Goal: Task Accomplishment & Management: Use online tool/utility

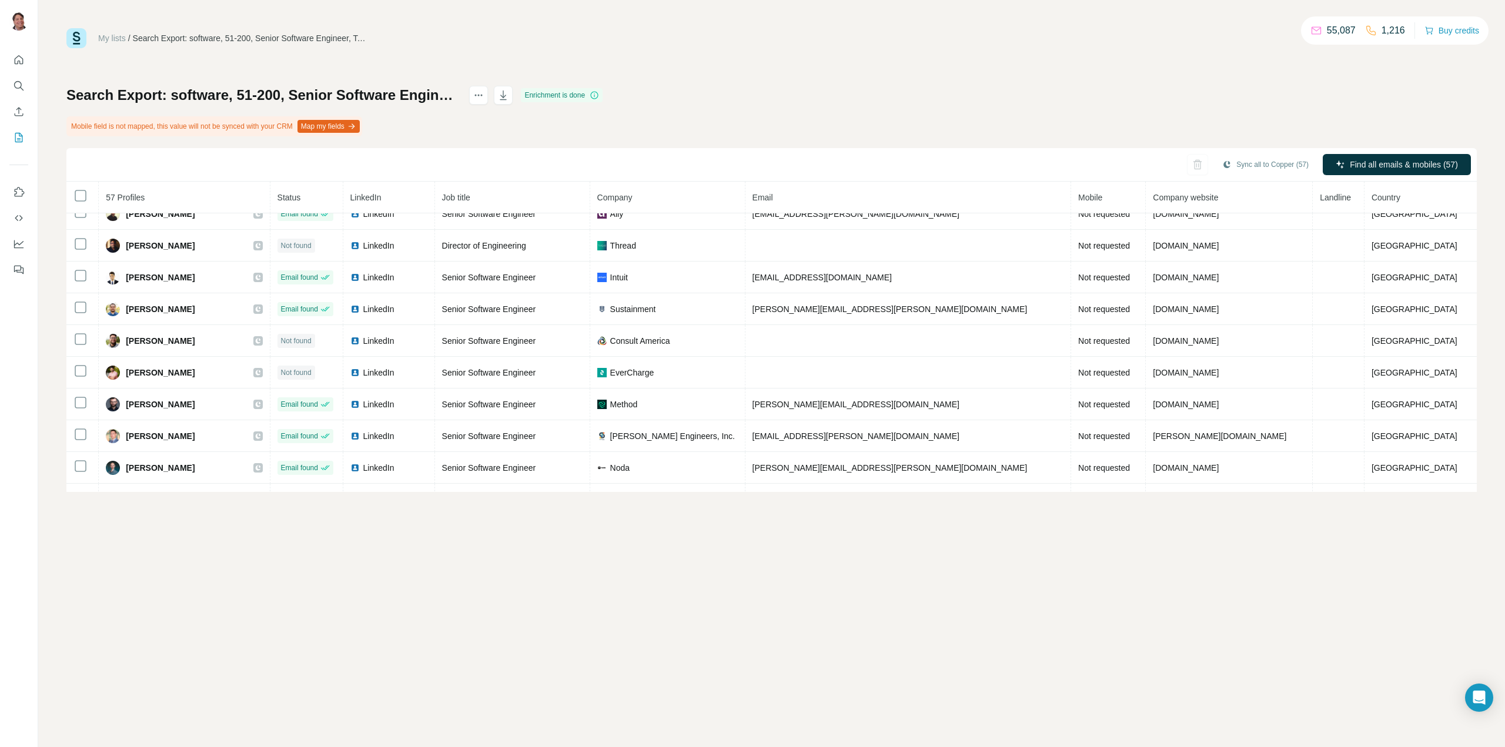
scroll to position [991, 0]
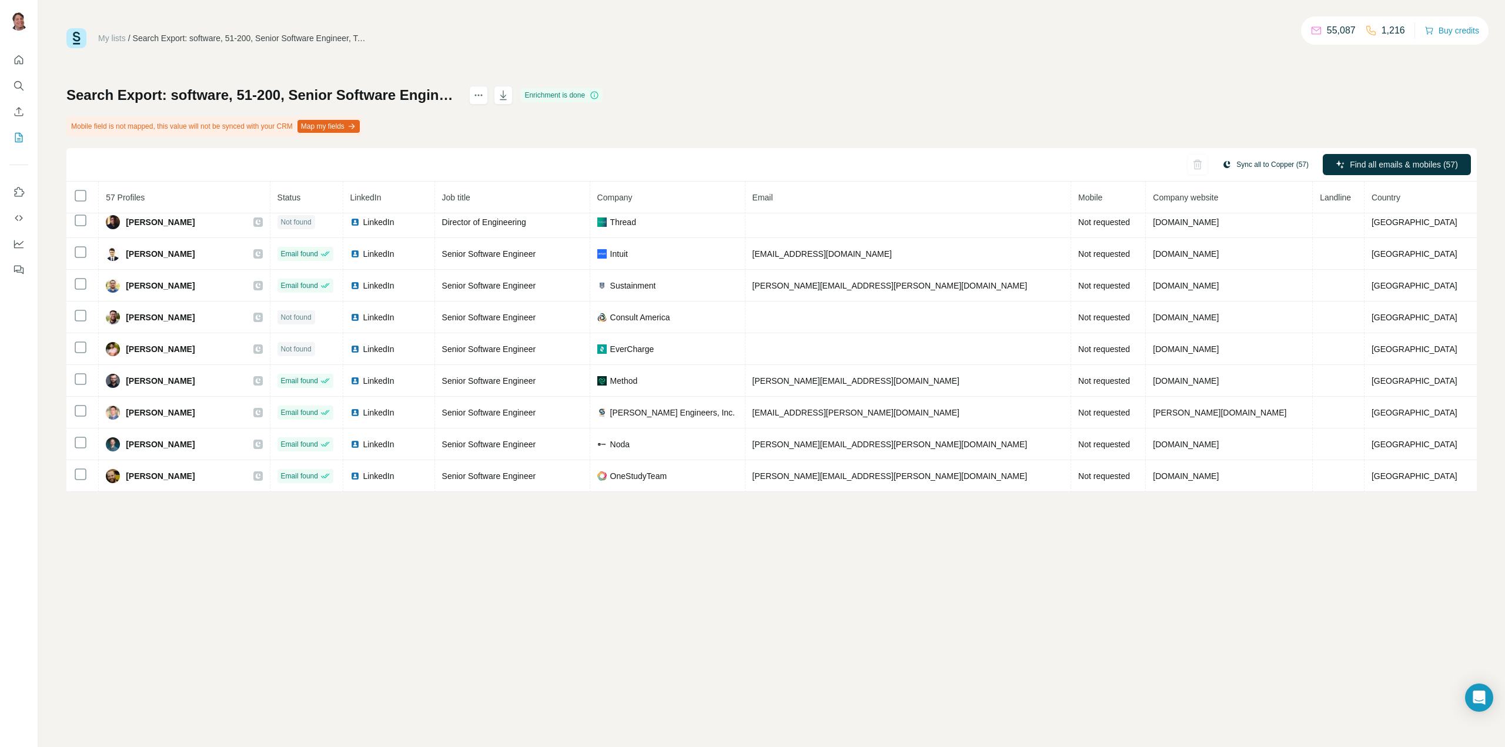
click at [1274, 166] on button "Sync all to Copper (57)" at bounding box center [1265, 165] width 103 height 18
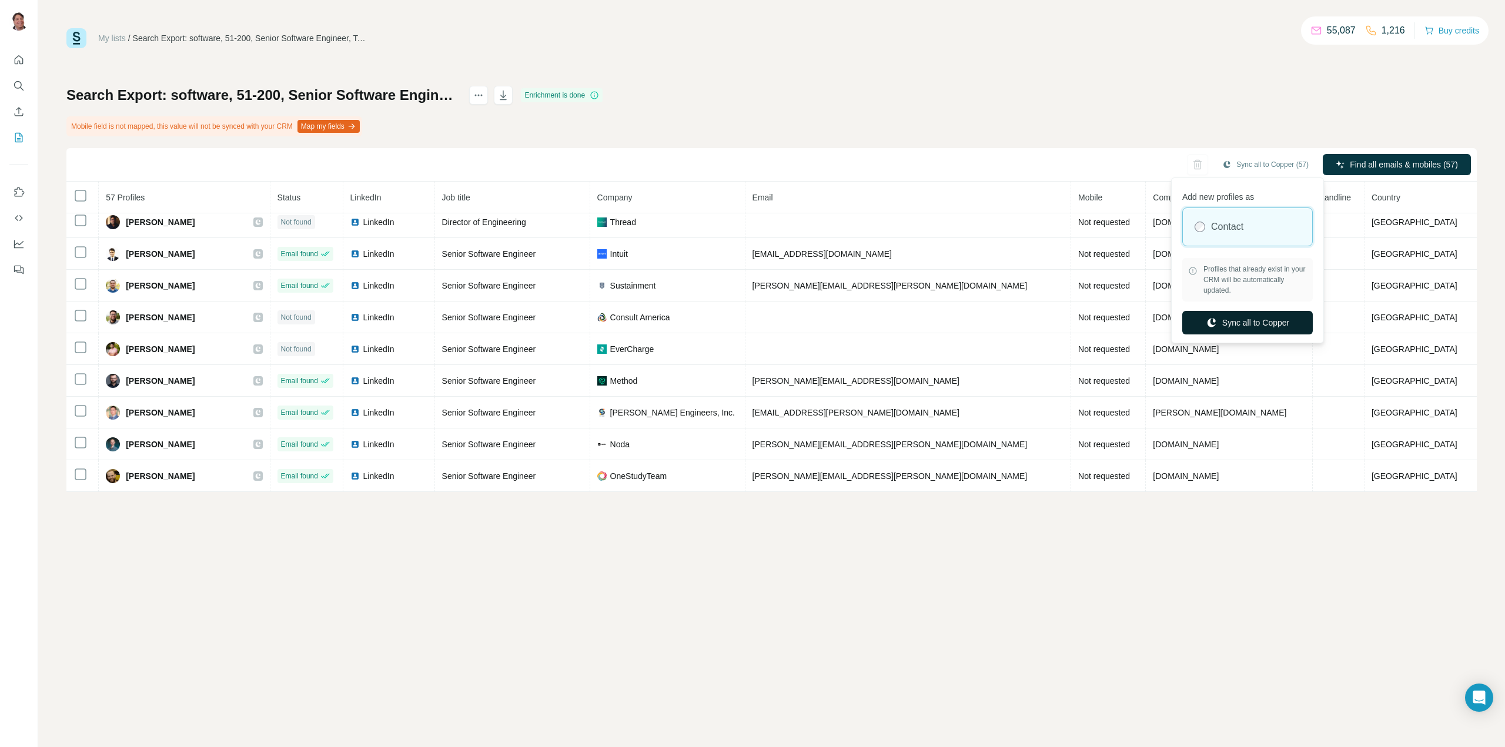
click at [1233, 322] on button "Sync all to Copper" at bounding box center [1247, 323] width 130 height 24
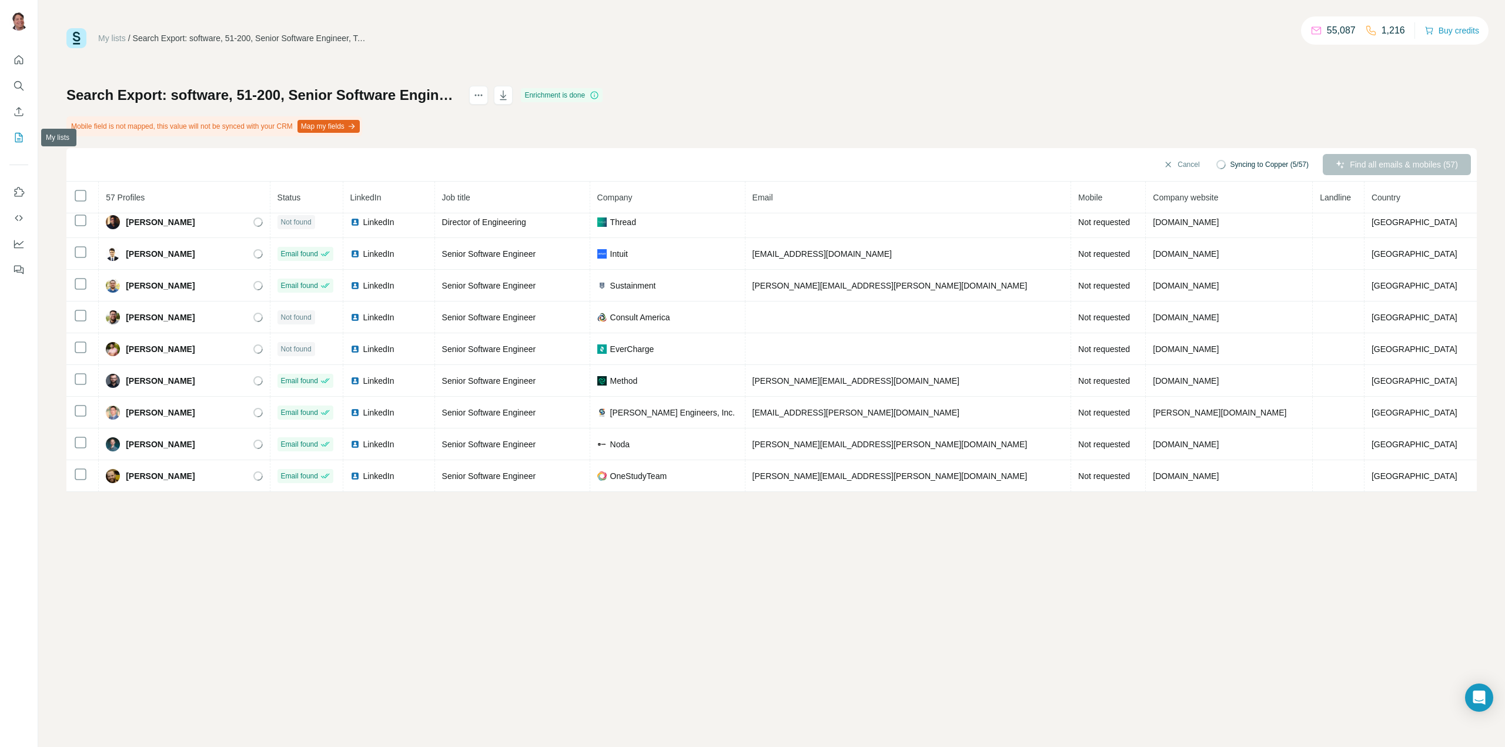
click at [20, 139] on icon "My lists" at bounding box center [19, 138] width 12 height 12
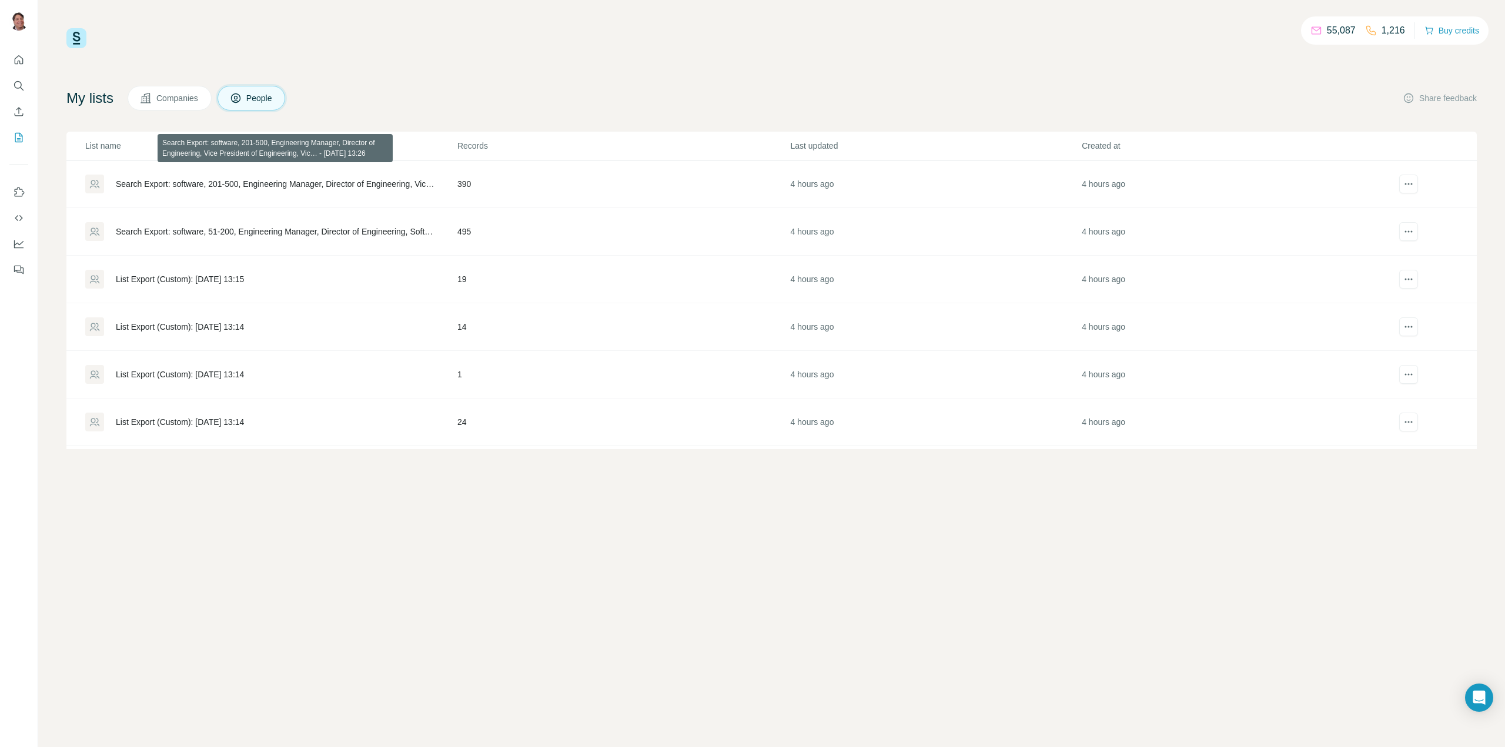
click at [348, 180] on div "Search Export: software, 201-500, Engineering Manager, Director of Engineering,…" at bounding box center [276, 184] width 321 height 12
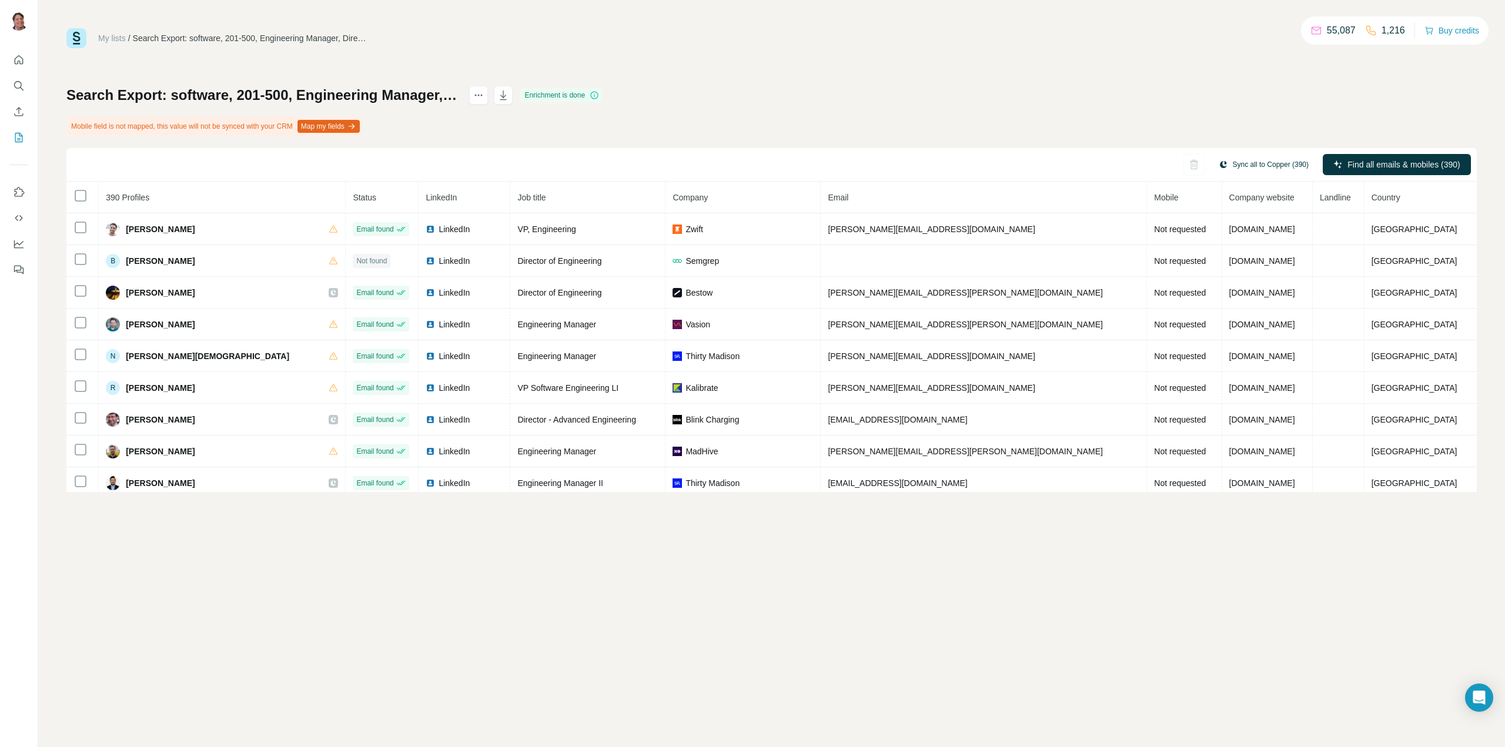
click at [1272, 162] on button "Sync all to Copper (390)" at bounding box center [1263, 165] width 106 height 18
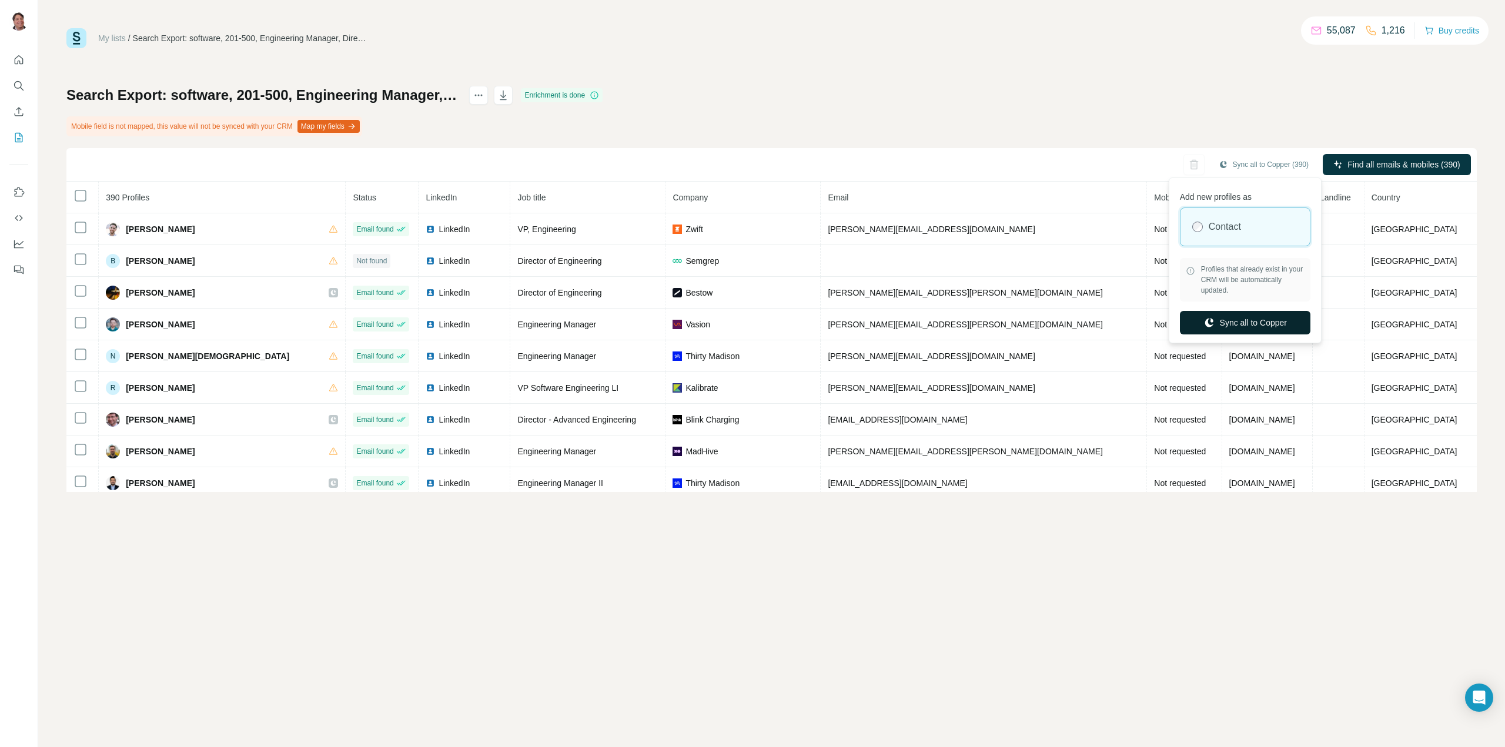
click at [1238, 326] on button "Sync all to Copper" at bounding box center [1245, 323] width 130 height 24
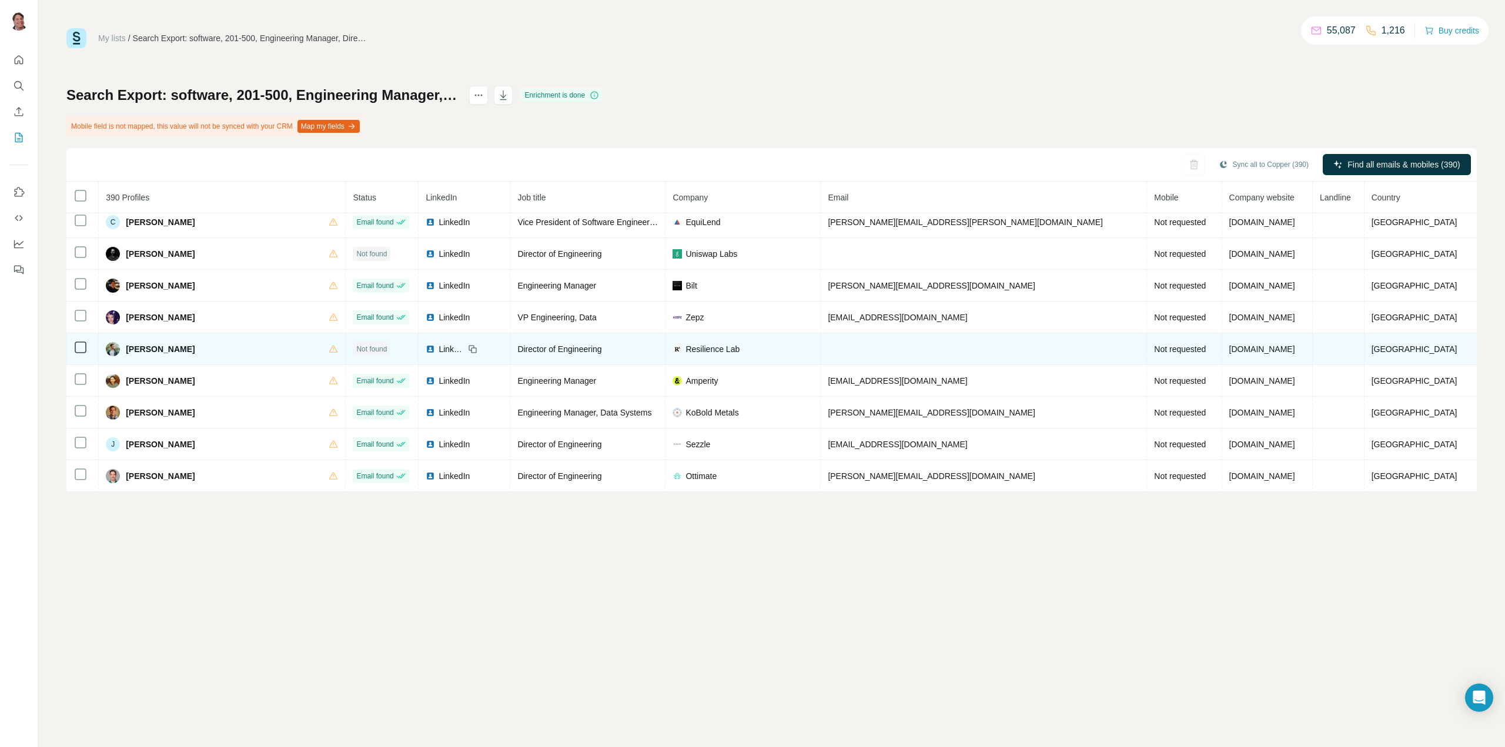
scroll to position [2578, 0]
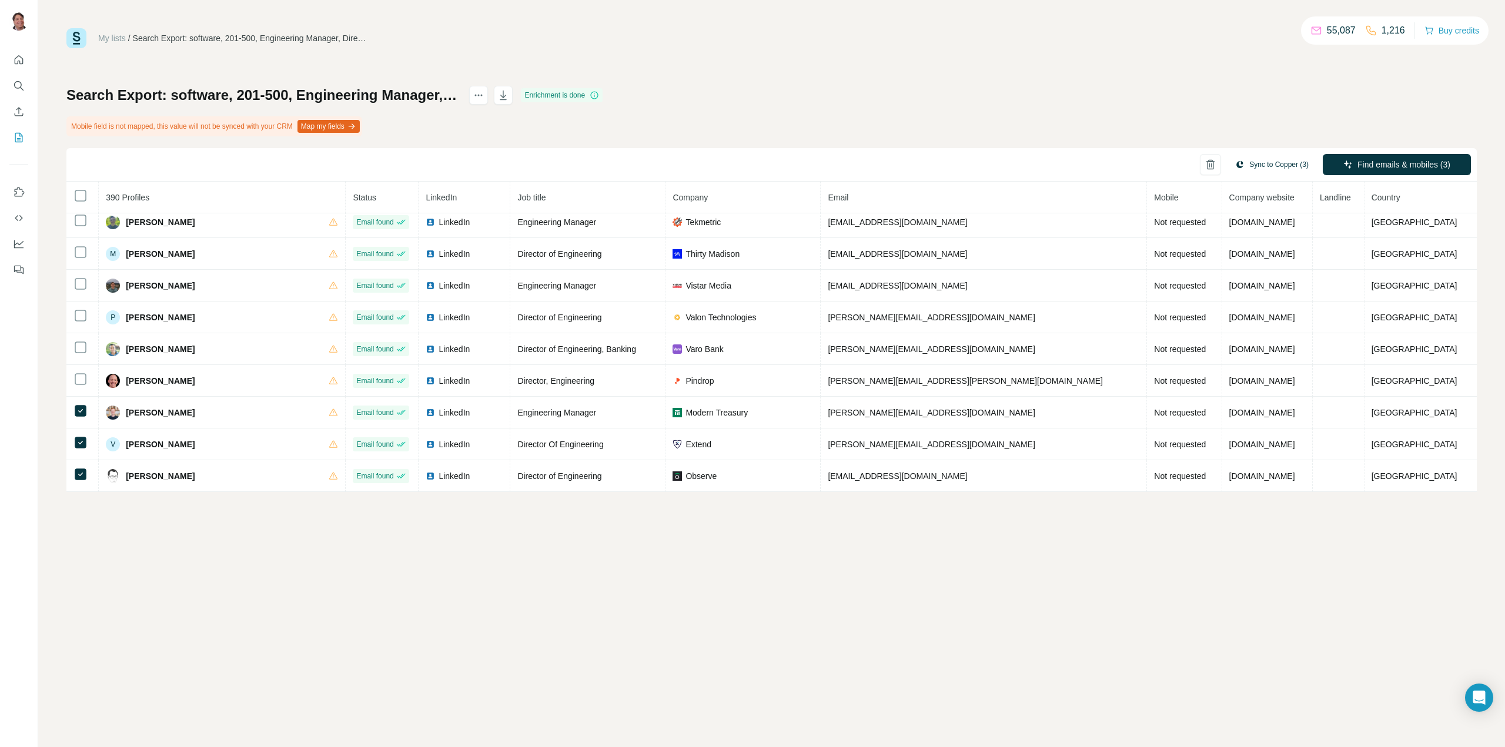
click at [1270, 163] on button "Sync to Copper (3)" at bounding box center [1272, 165] width 90 height 18
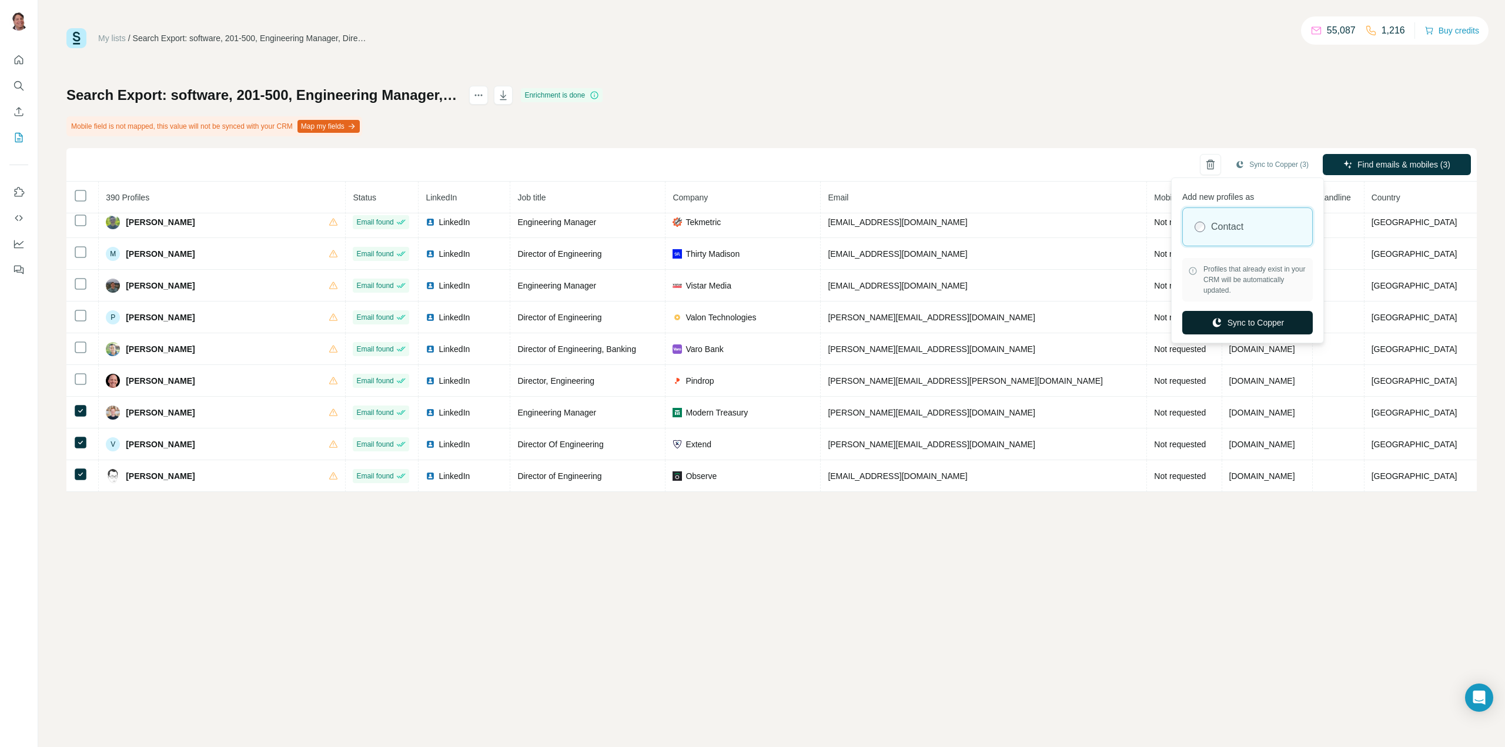
click at [1245, 319] on button "Sync to Copper" at bounding box center [1247, 323] width 130 height 24
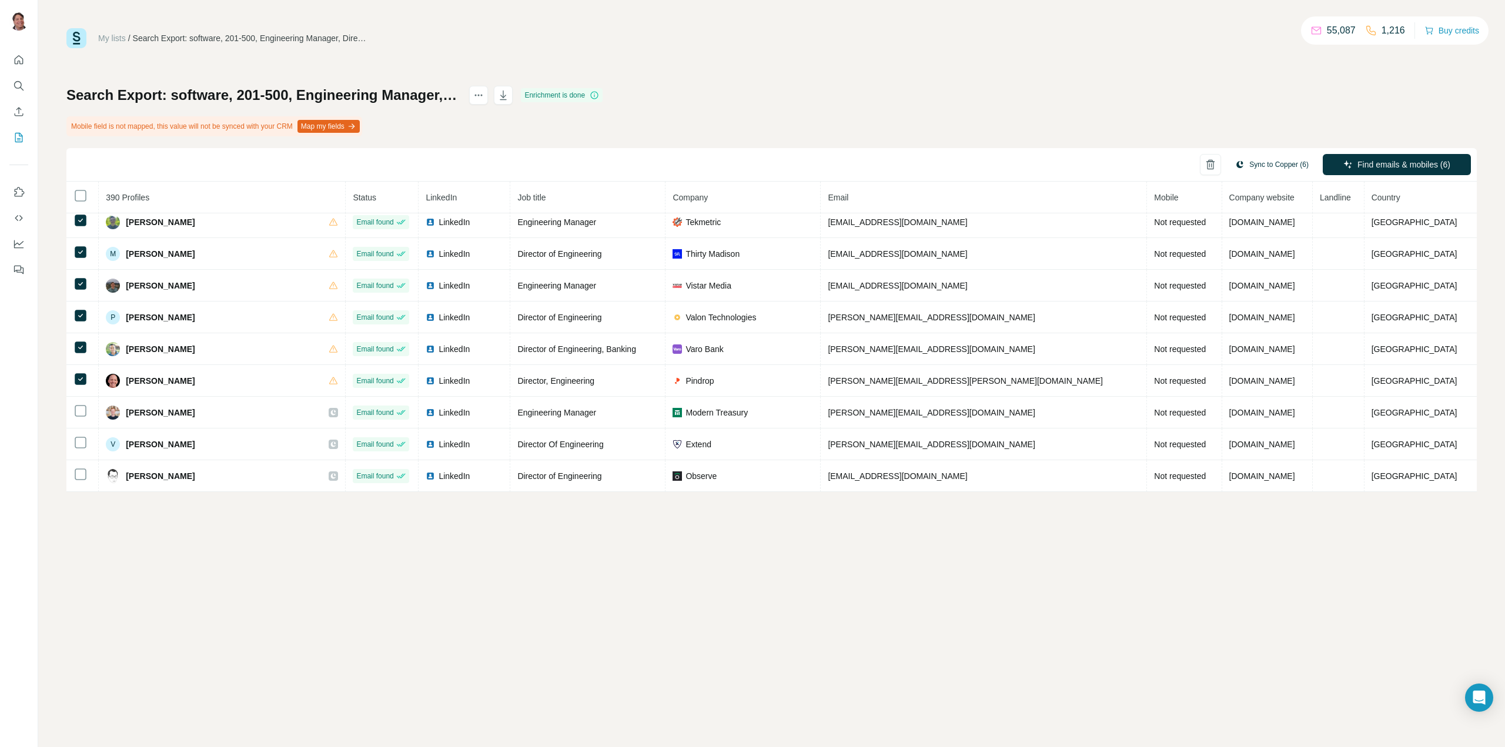
click at [1260, 162] on button "Sync to Copper (6)" at bounding box center [1272, 165] width 90 height 18
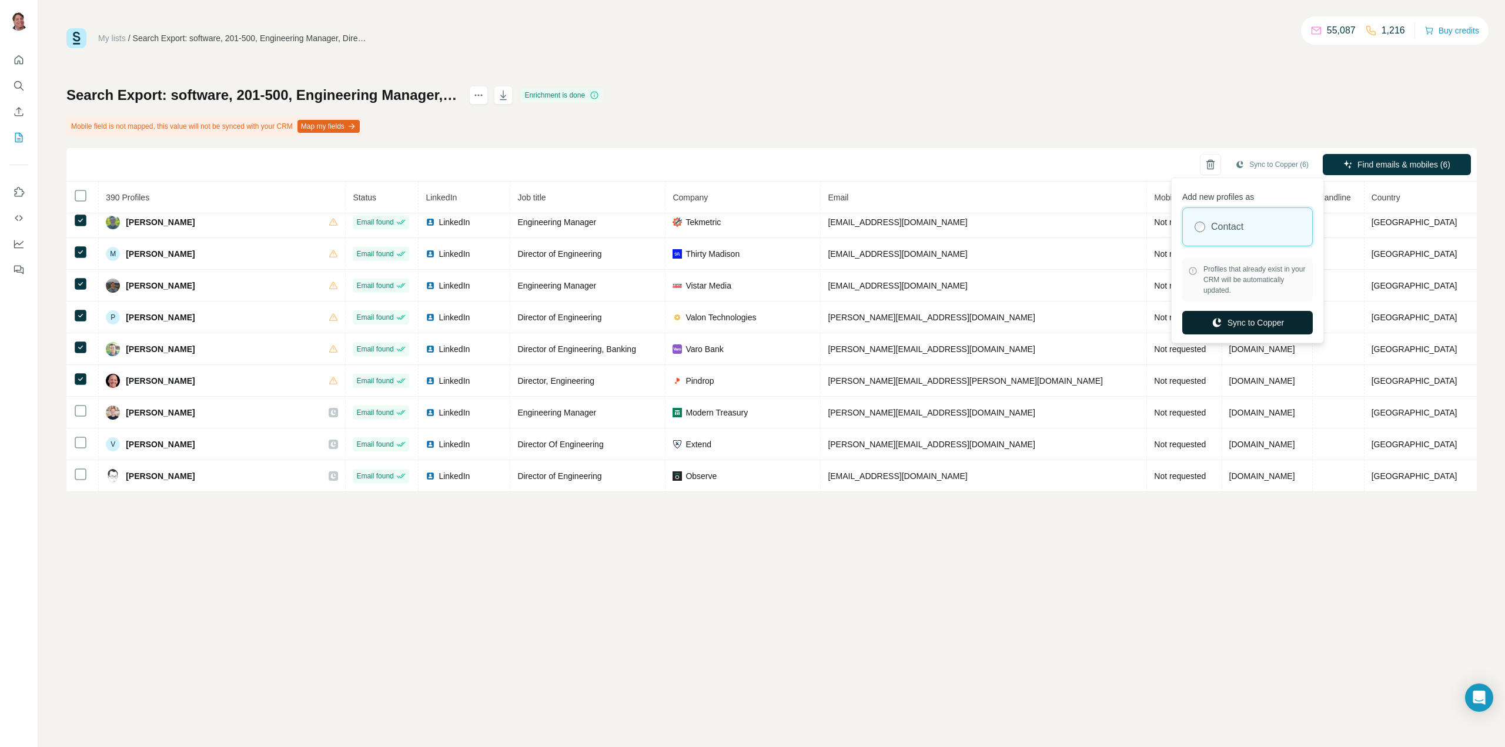
click at [1278, 324] on button "Sync to Copper" at bounding box center [1247, 323] width 130 height 24
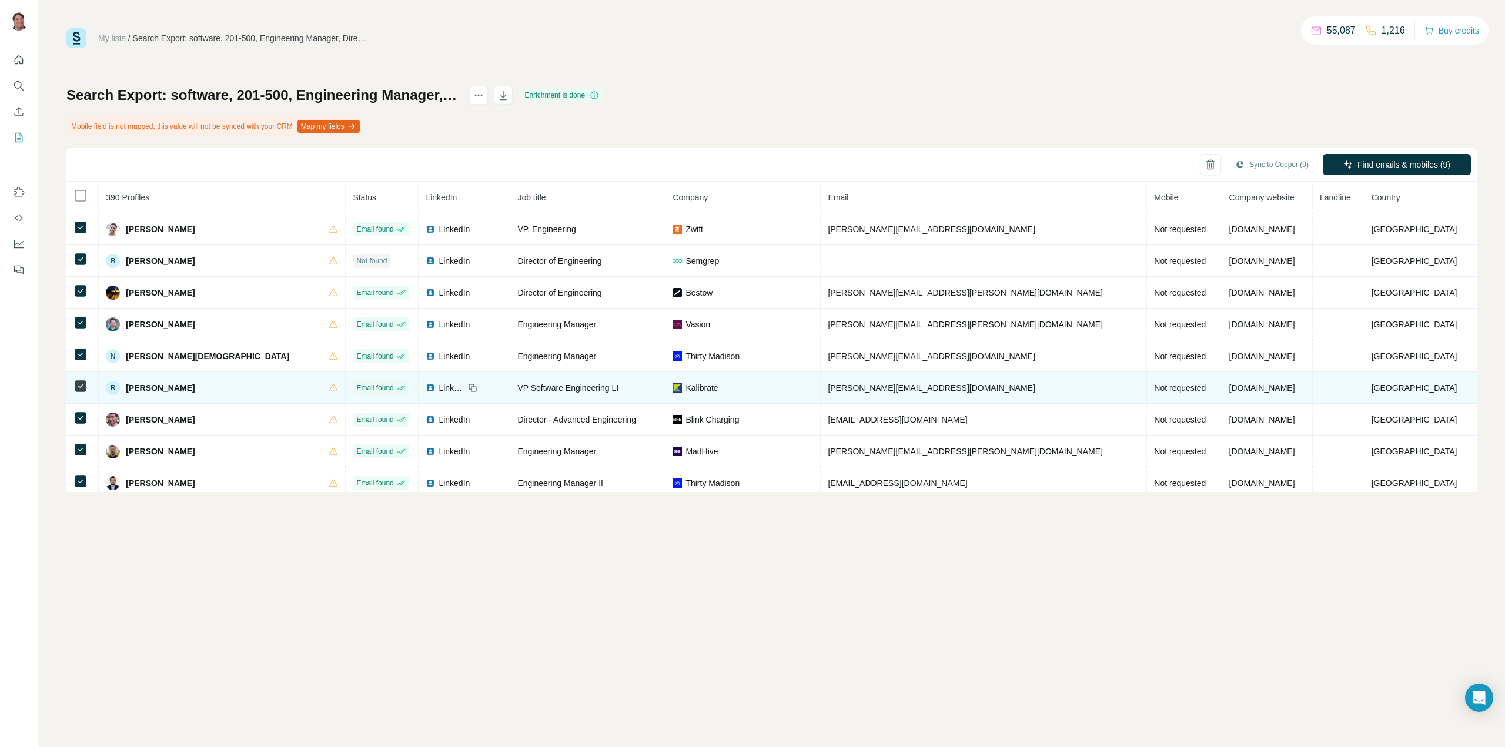
scroll to position [176, 0]
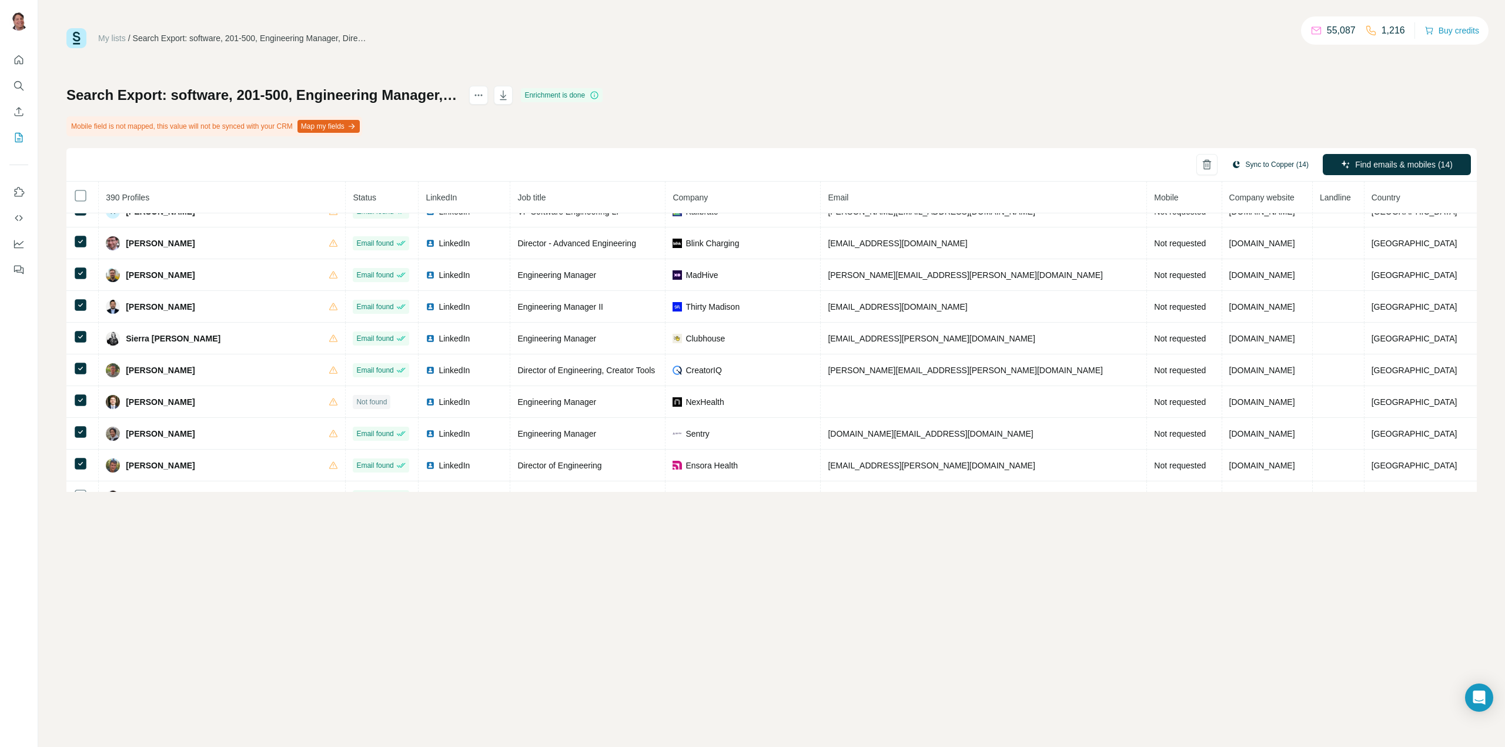
click at [1279, 166] on button "Sync to Copper (14)" at bounding box center [1269, 165] width 93 height 18
click at [1245, 326] on button "Sync to Copper" at bounding box center [1247, 323] width 130 height 24
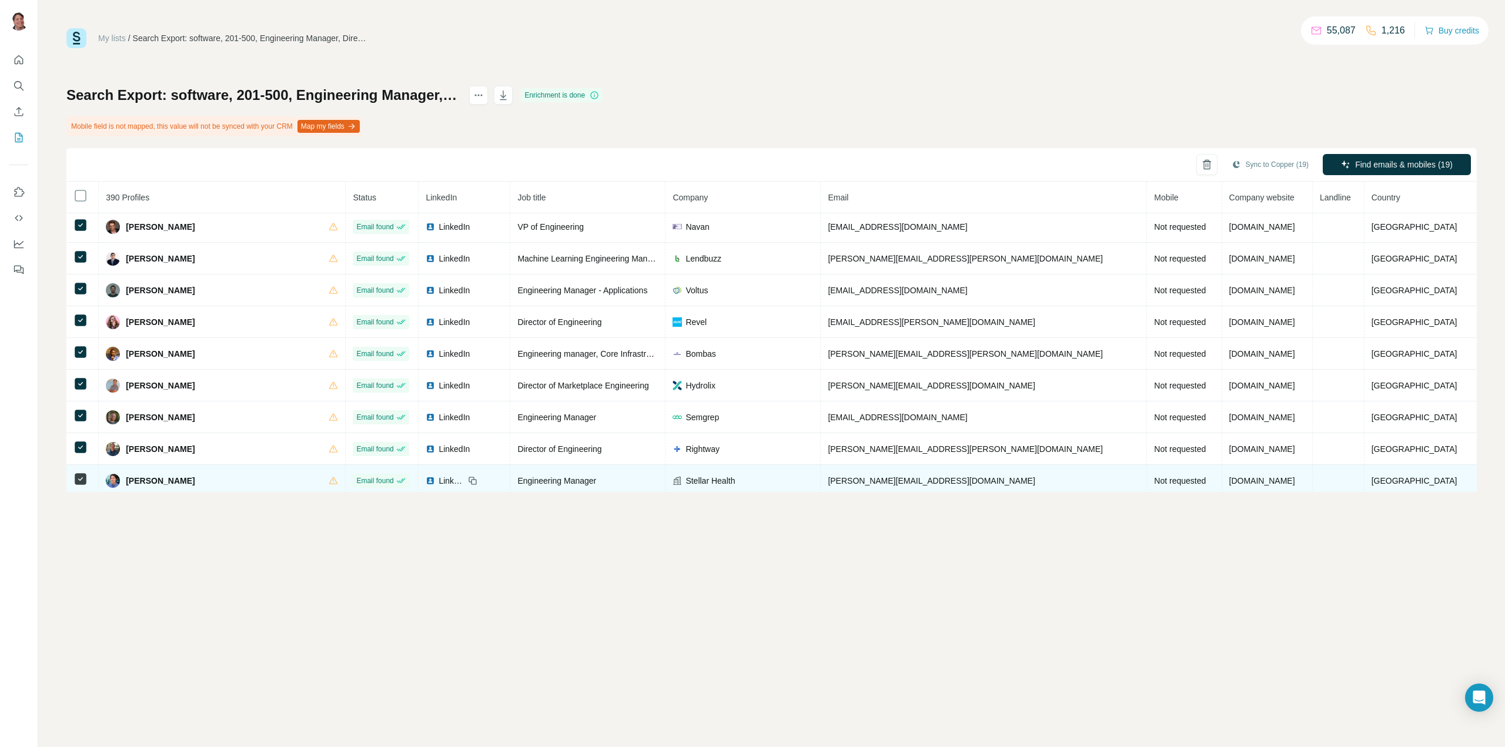
scroll to position [882, 0]
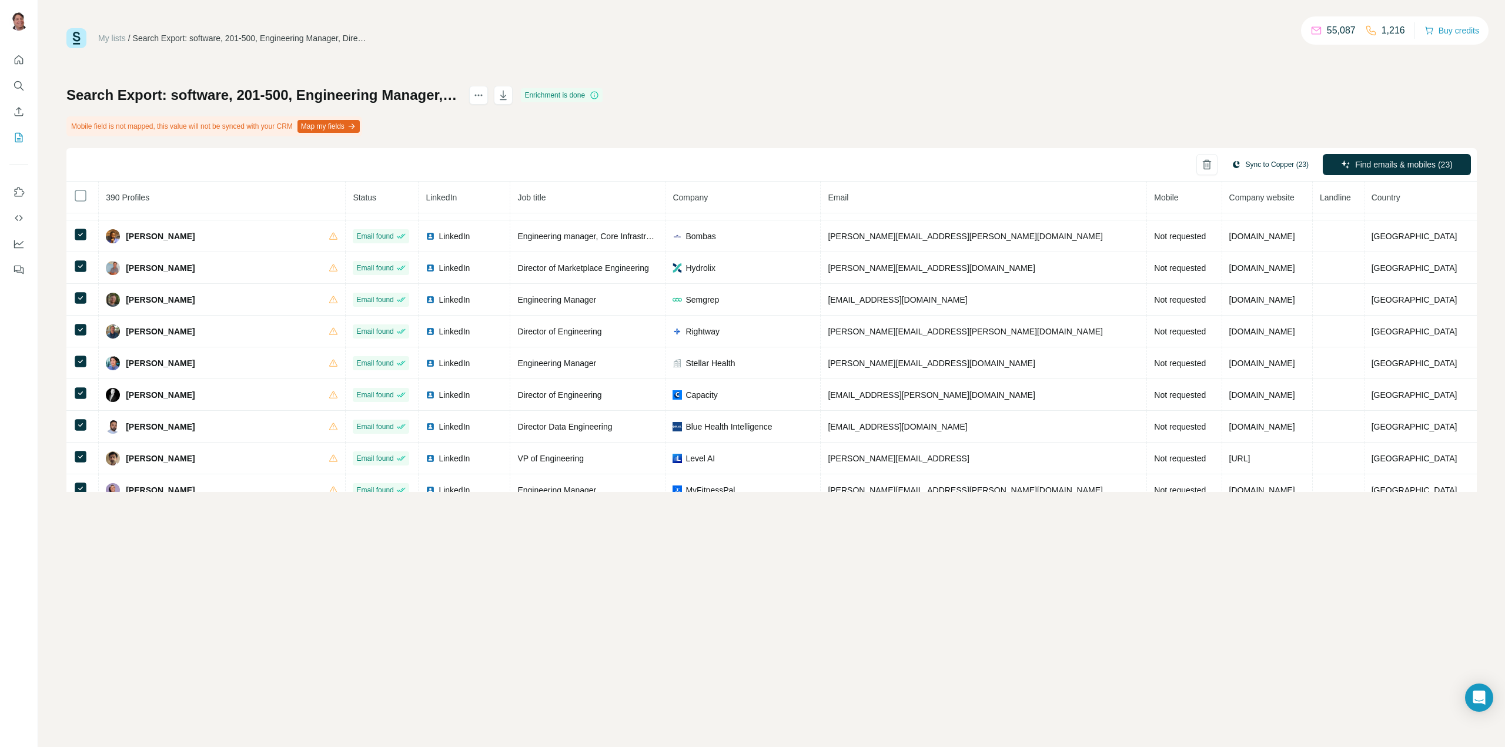
click at [1268, 165] on button "Sync to Copper (23)" at bounding box center [1269, 165] width 93 height 18
click at [1258, 329] on button "Sync to Copper" at bounding box center [1247, 323] width 130 height 24
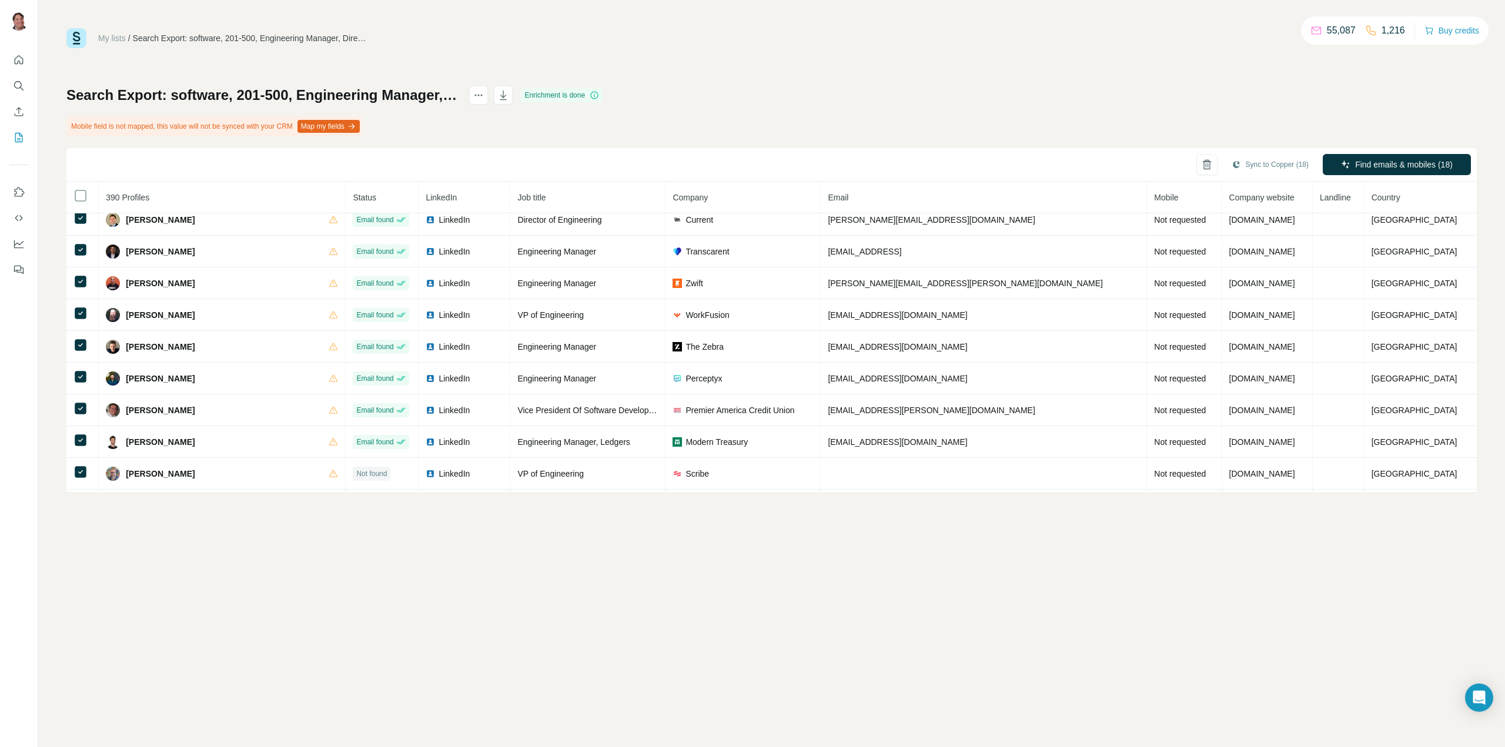
scroll to position [1704, 0]
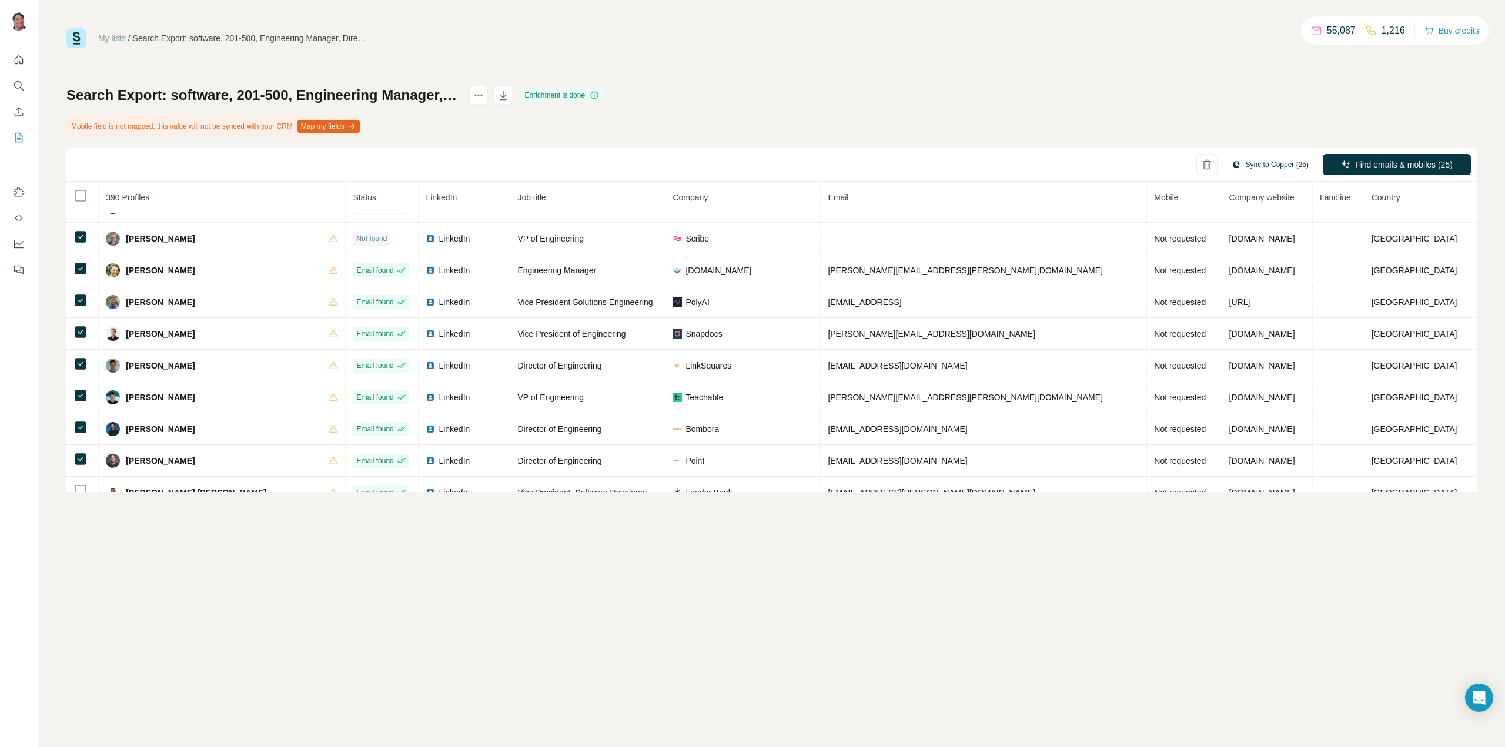
click at [1271, 168] on button "Sync to Copper (25)" at bounding box center [1269, 165] width 93 height 18
click at [1228, 327] on button "Sync to Copper" at bounding box center [1247, 323] width 130 height 24
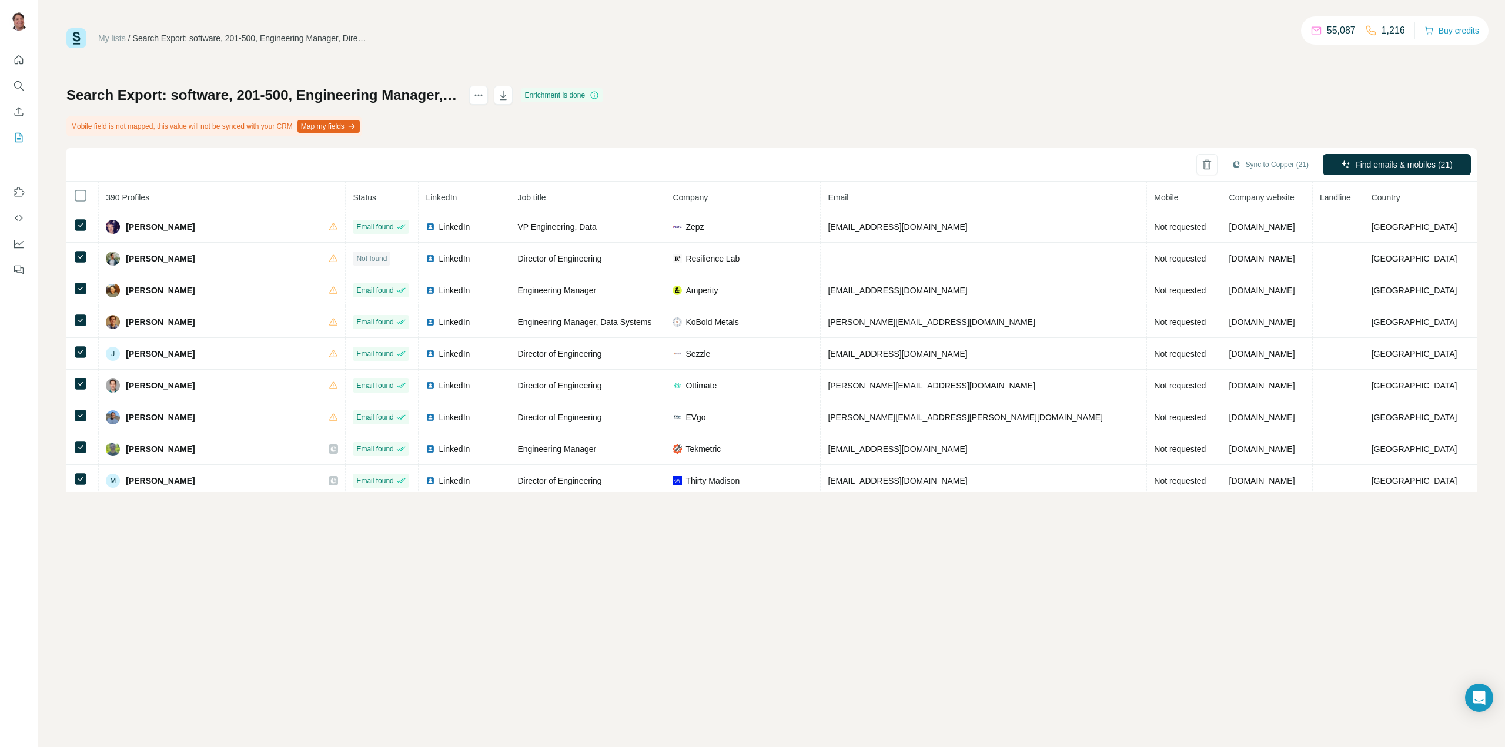
scroll to position [2578, 0]
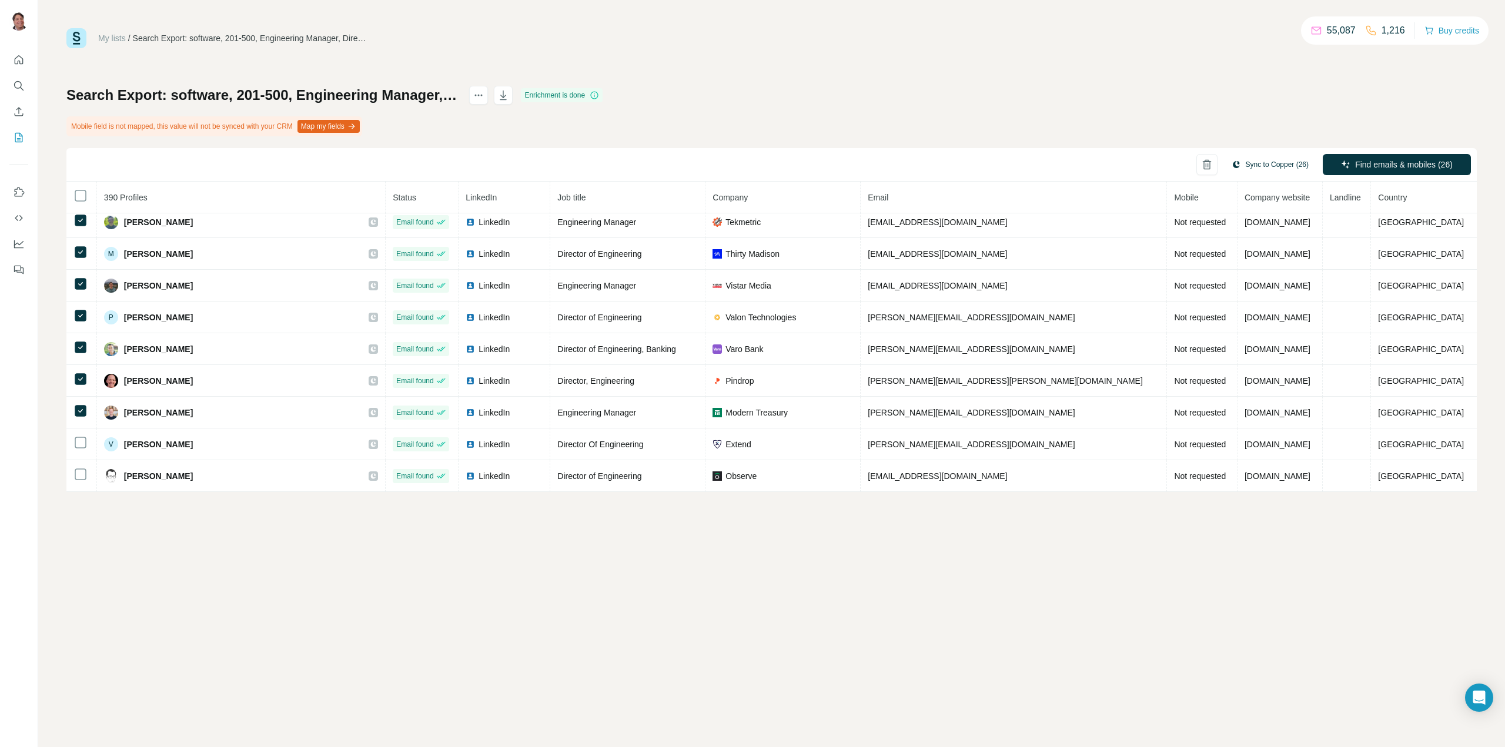
click at [1283, 165] on button "Sync to Copper (26)" at bounding box center [1269, 165] width 93 height 18
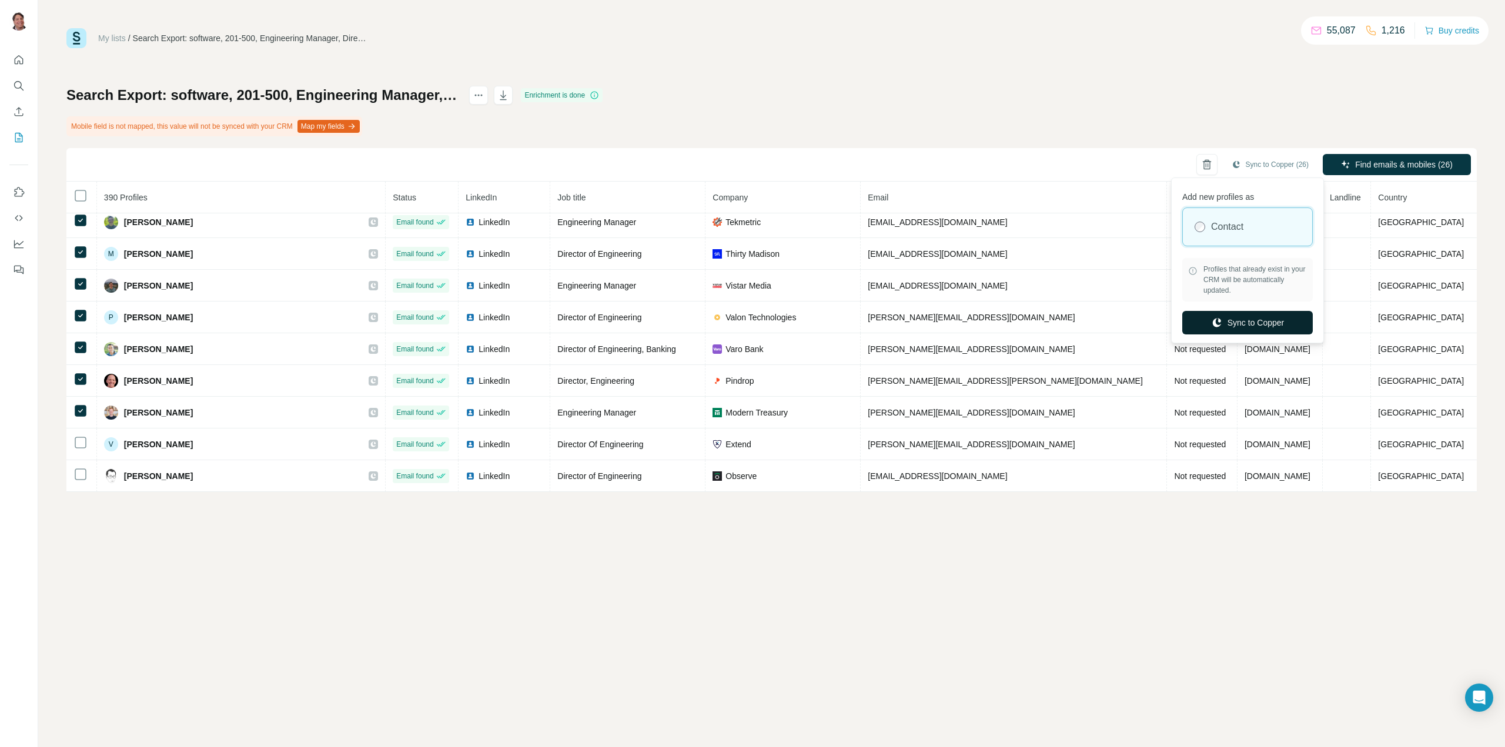
click at [1252, 328] on button "Sync to Copper" at bounding box center [1247, 323] width 130 height 24
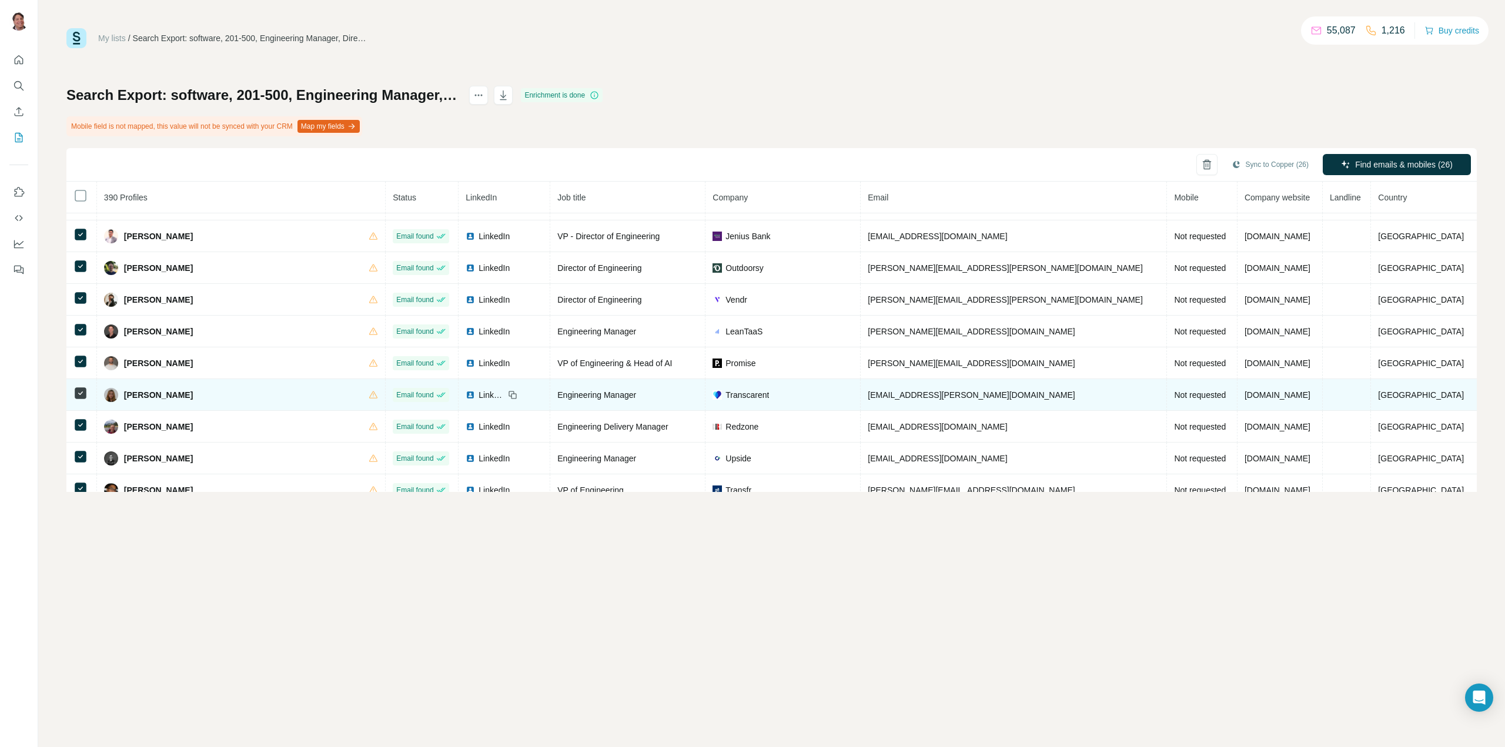
scroll to position [3530, 0]
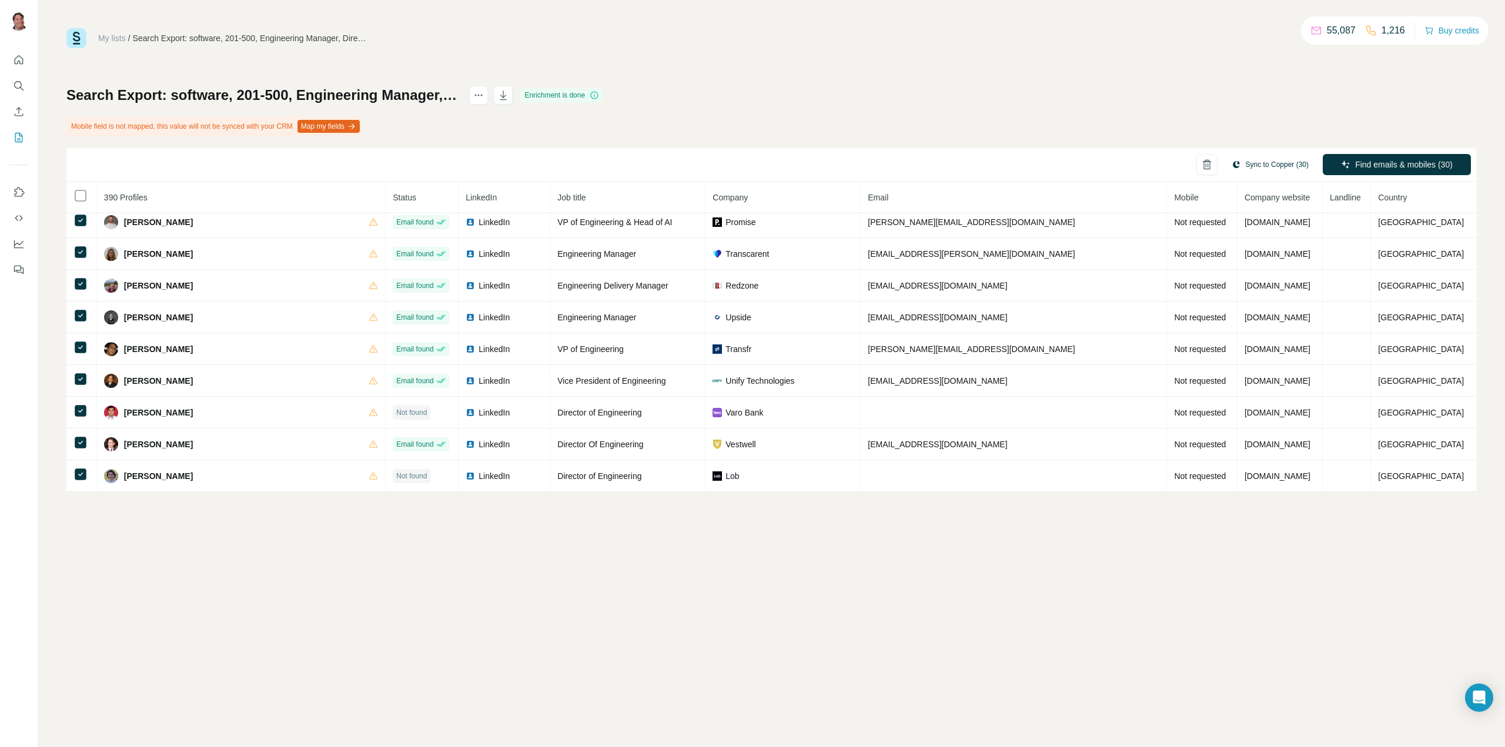
click at [1272, 164] on button "Sync to Copper (30)" at bounding box center [1269, 165] width 93 height 18
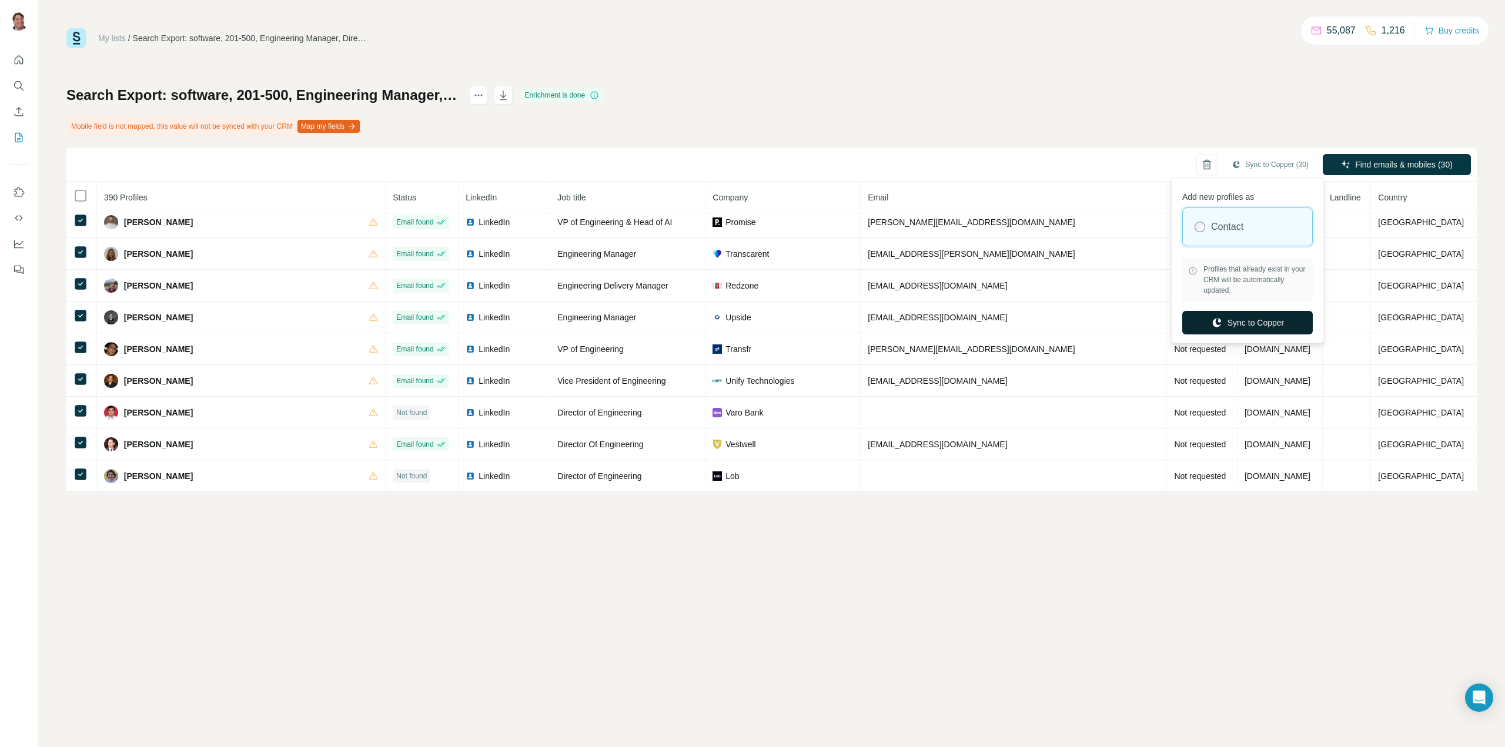
click at [1217, 319] on icon "button" at bounding box center [1216, 323] width 8 height 9
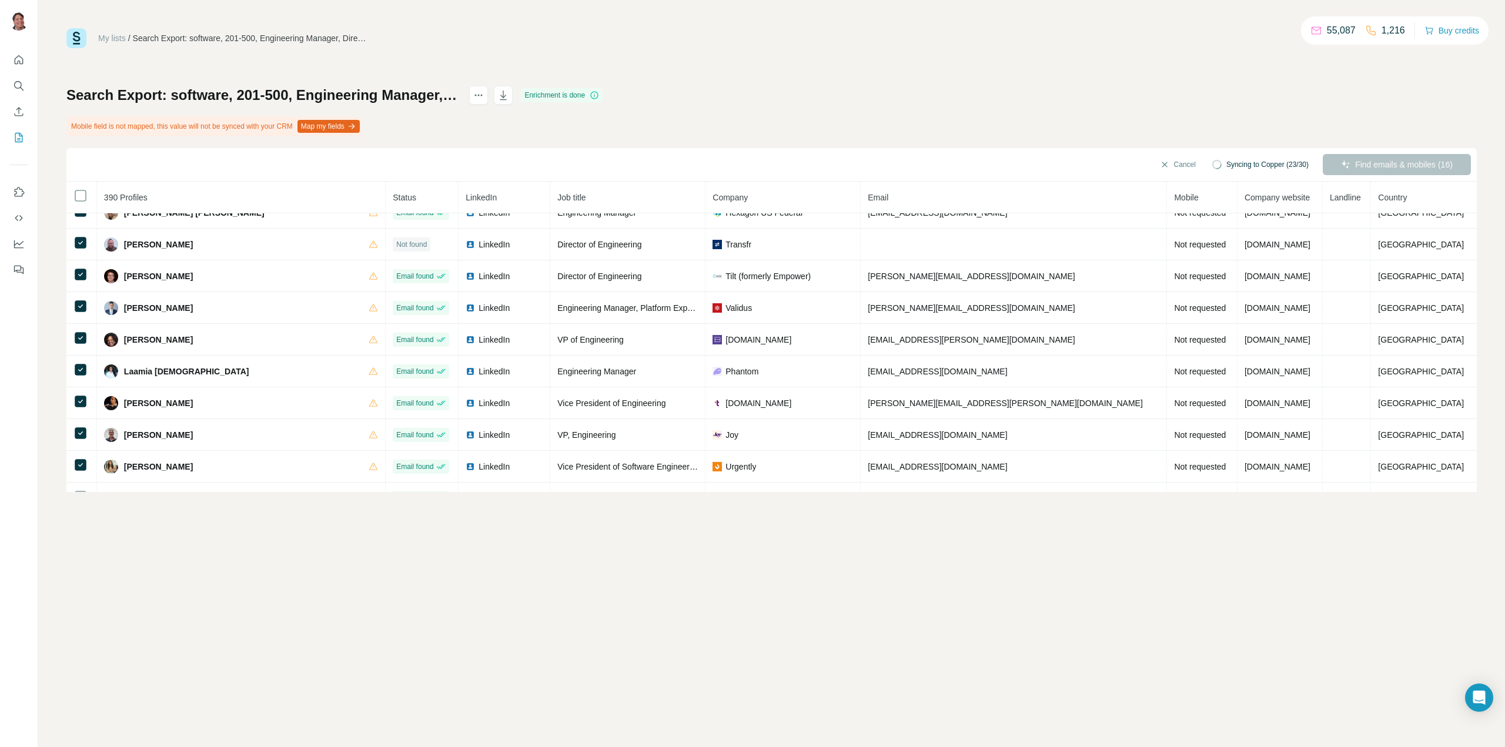
scroll to position [4165, 0]
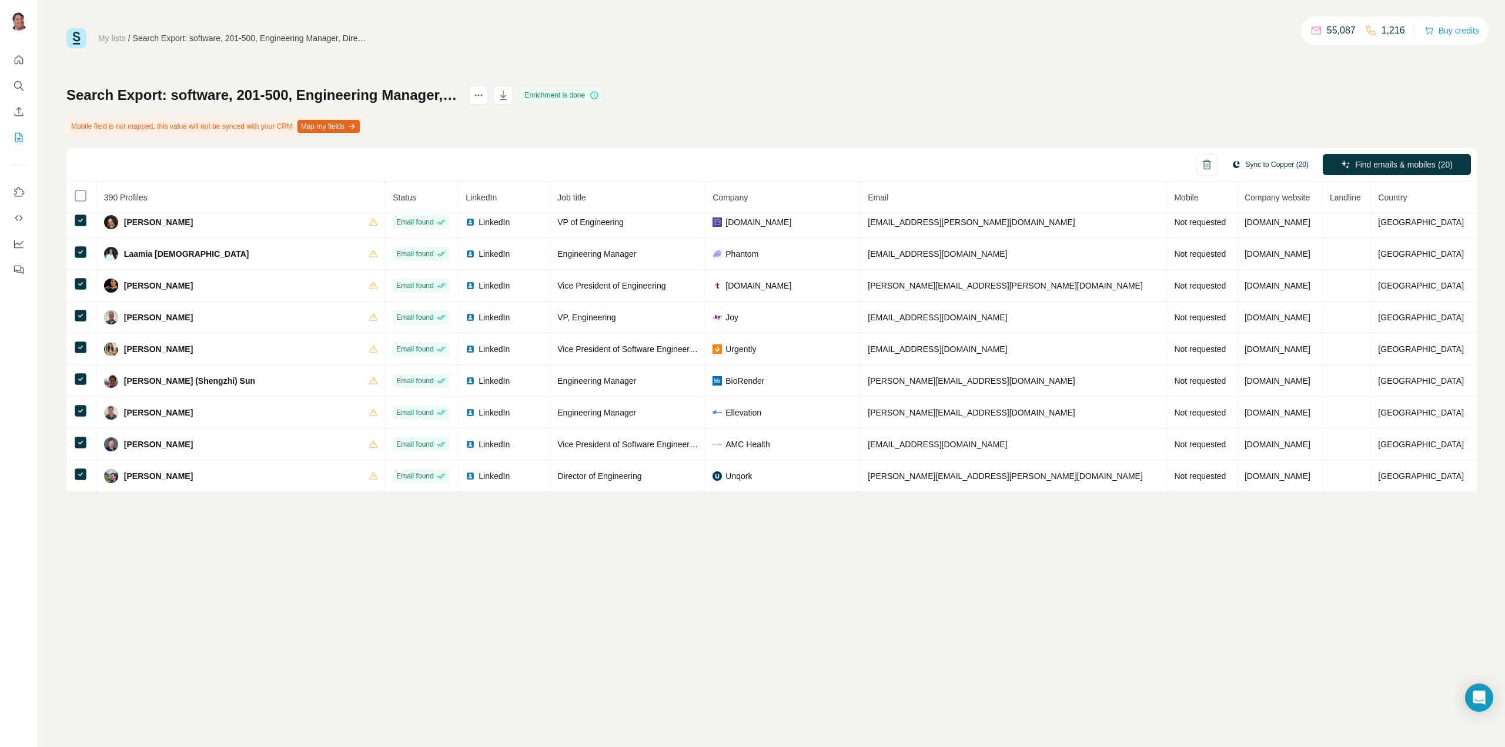
click at [1264, 160] on button "Sync to Copper (20)" at bounding box center [1269, 165] width 93 height 18
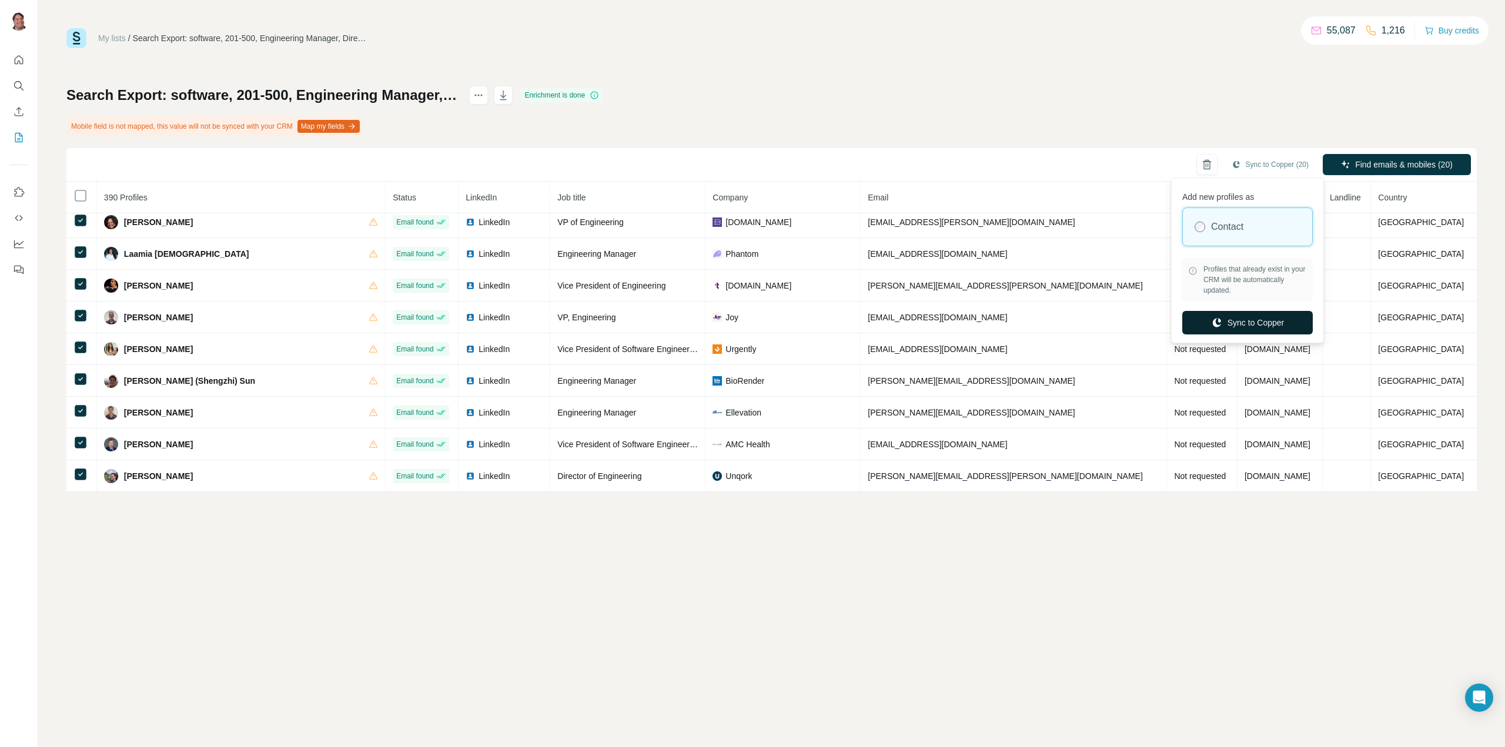
click at [1231, 327] on button "Sync to Copper" at bounding box center [1247, 323] width 130 height 24
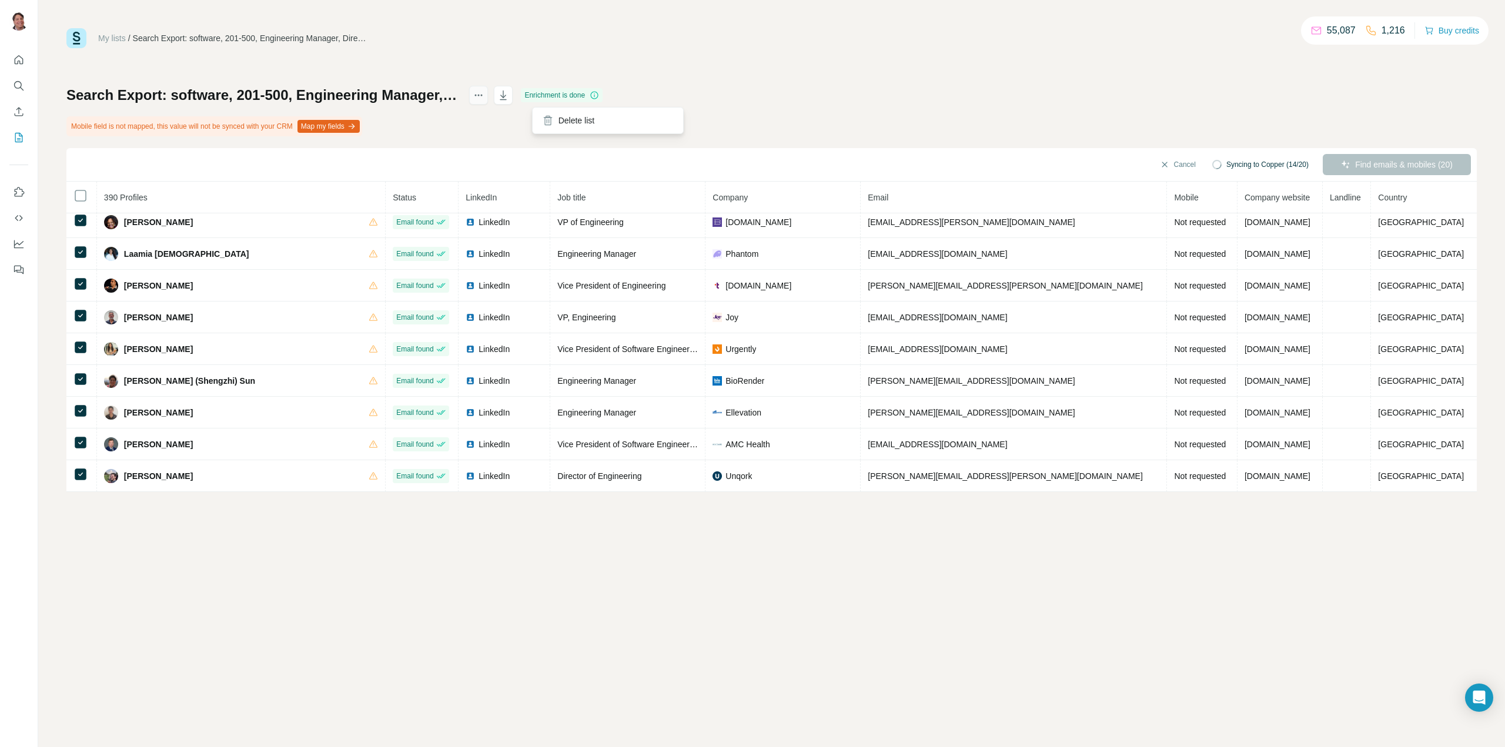
click at [484, 93] on icon "actions" at bounding box center [479, 95] width 12 height 12
click at [1204, 162] on icon "button" at bounding box center [1206, 161] width 5 height 2
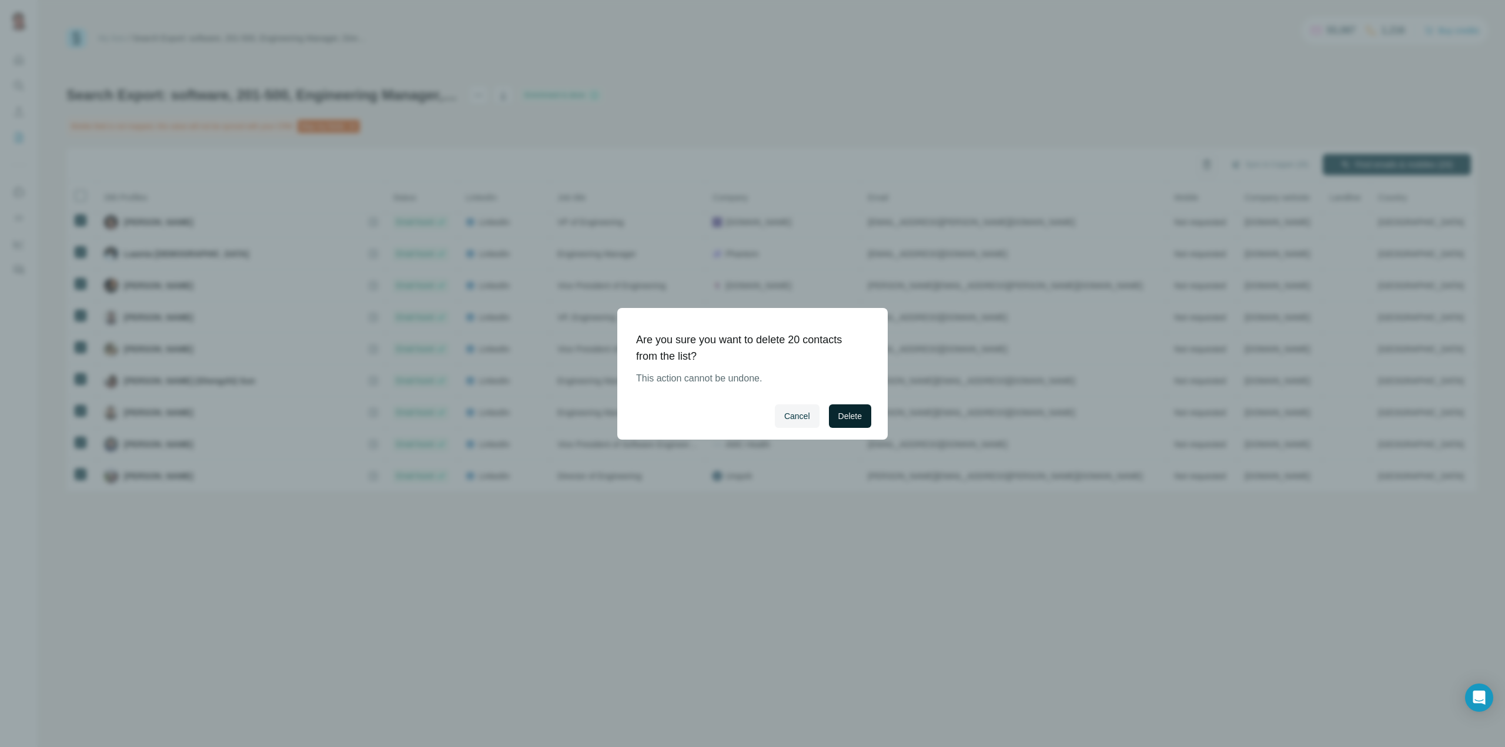
click at [856, 418] on span "Delete" at bounding box center [850, 416] width 24 height 12
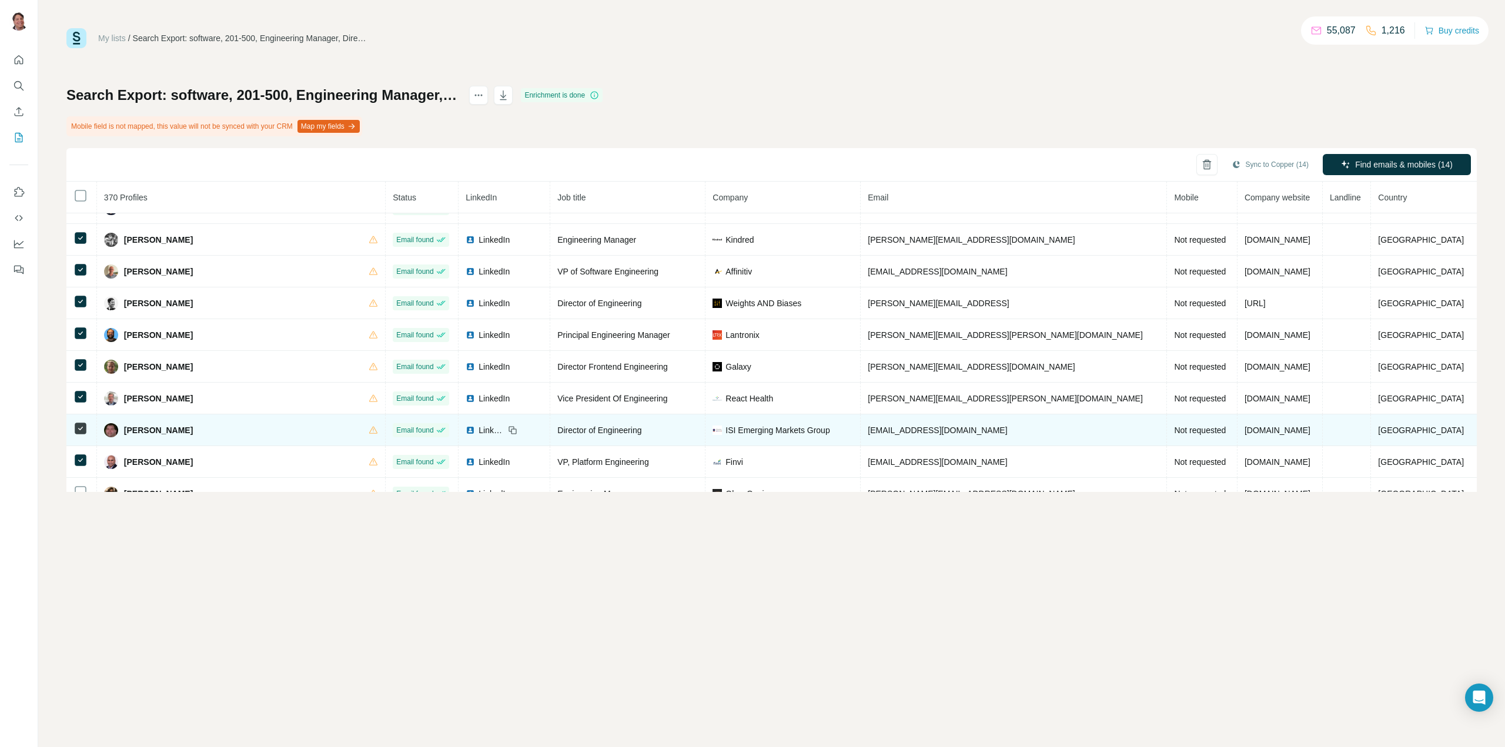
scroll to position [4223, 0]
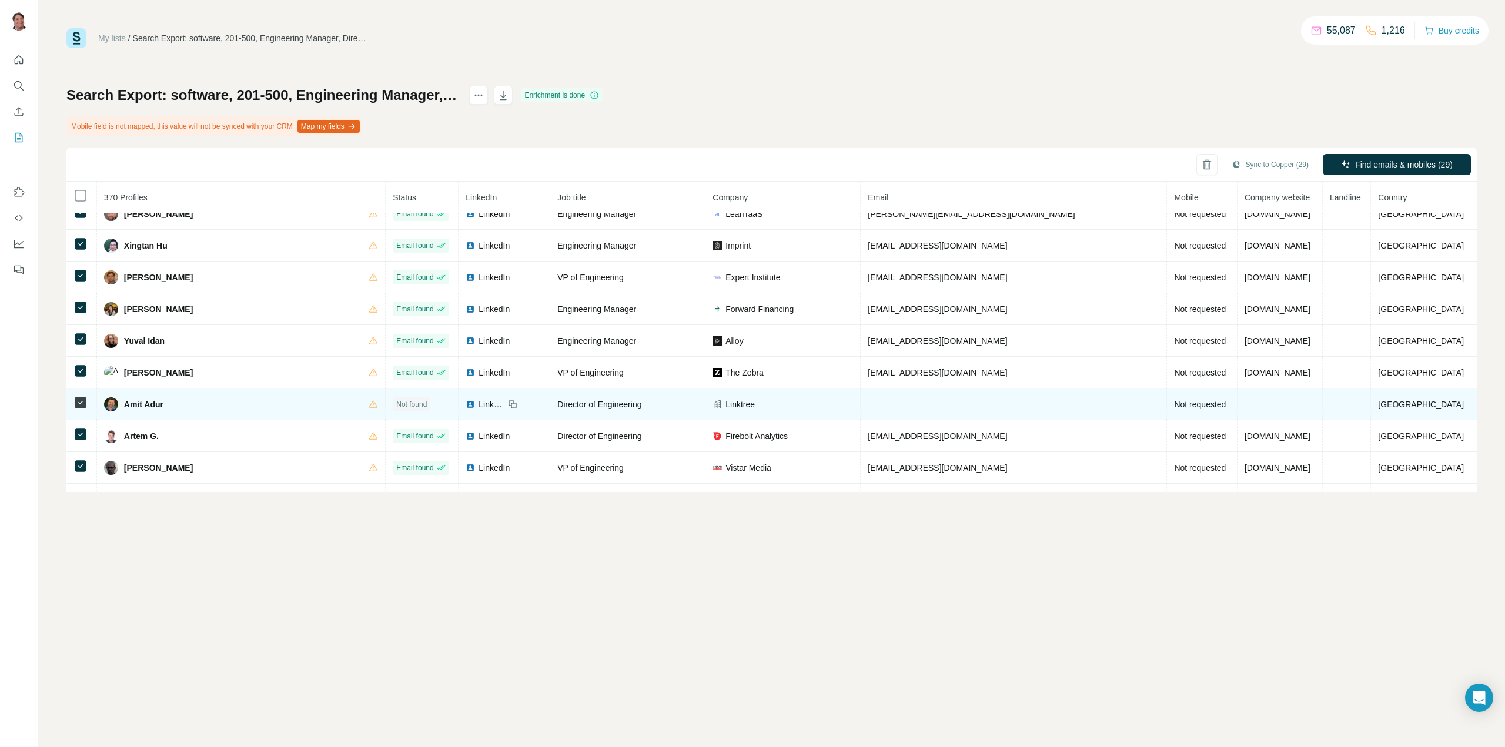
scroll to position [4482, 0]
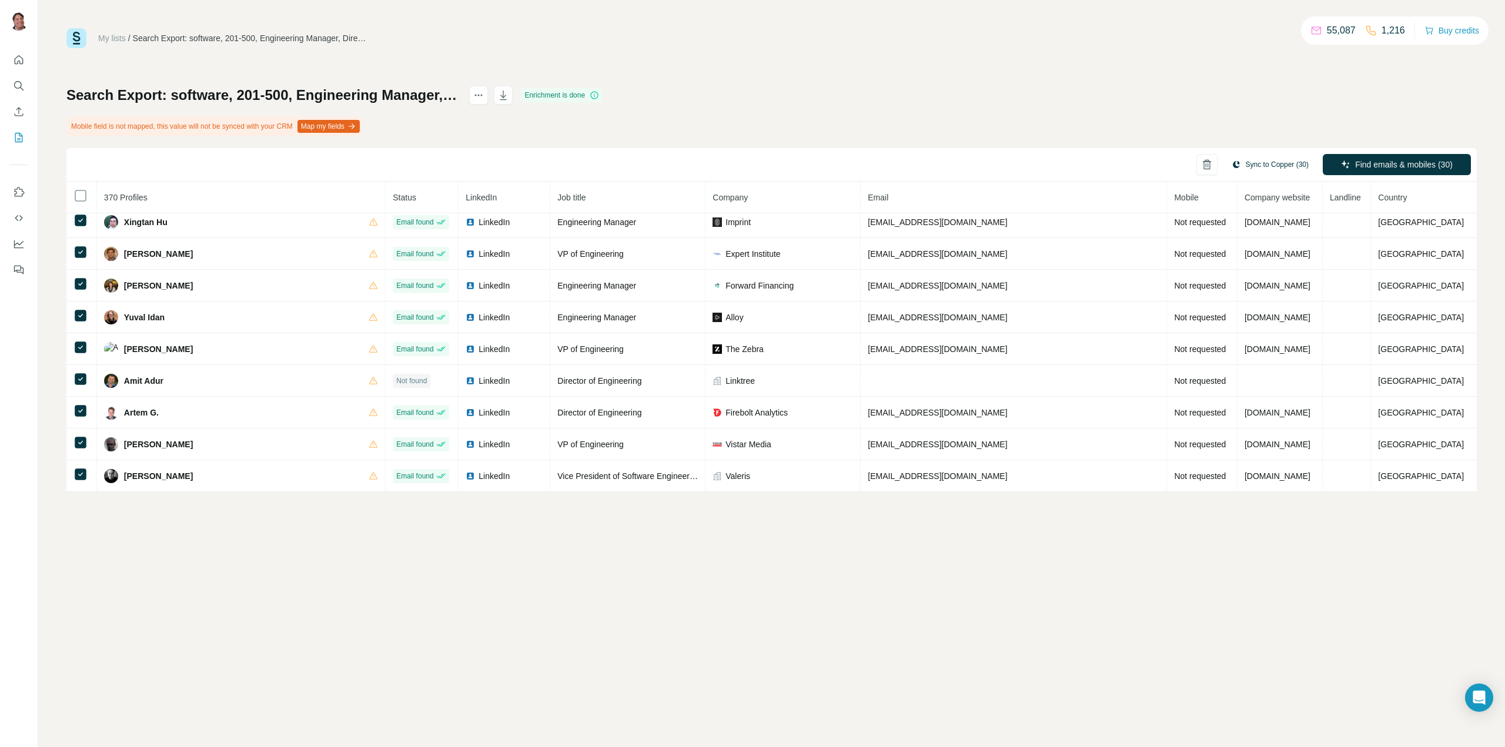
click at [1258, 162] on button "Sync to Copper (30)" at bounding box center [1269, 165] width 93 height 18
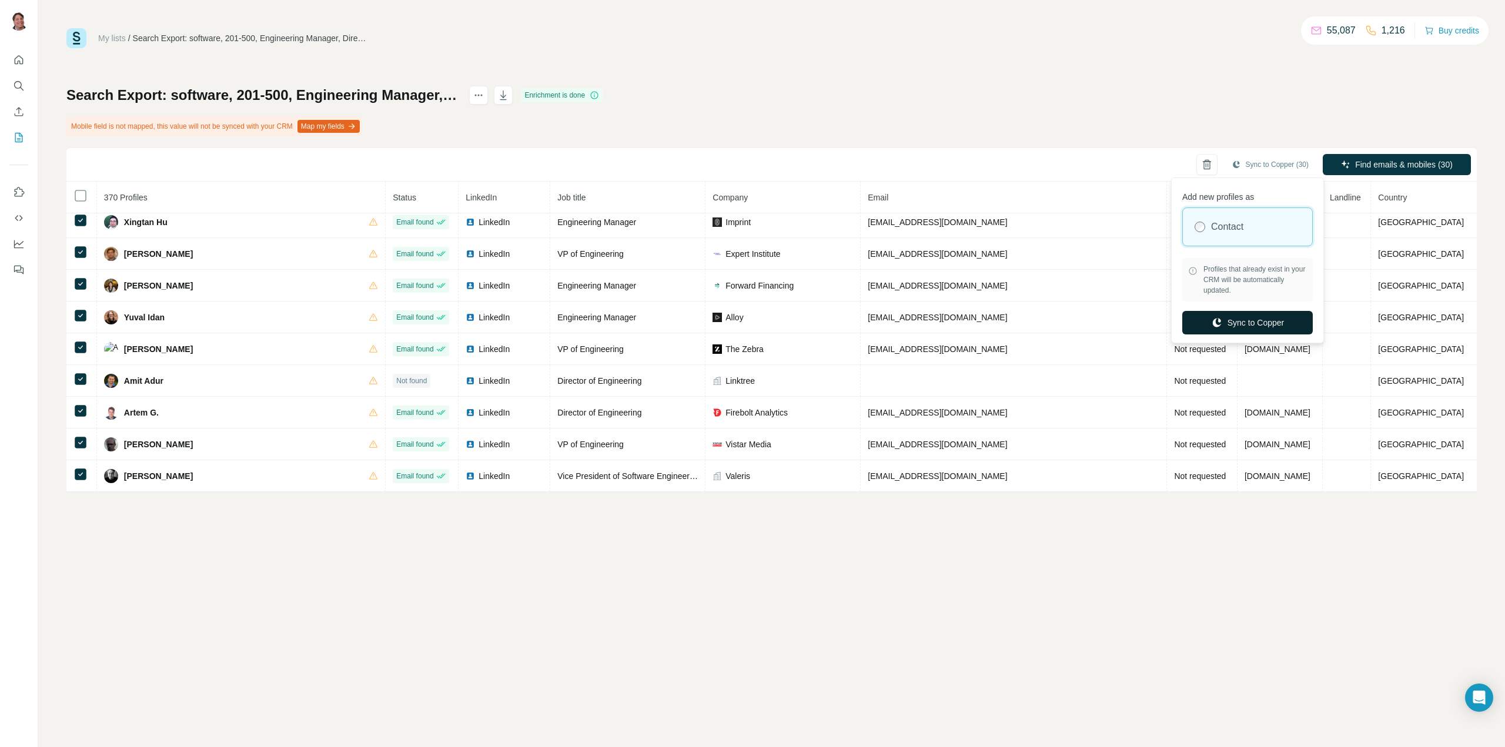
click at [1224, 317] on button "Sync to Copper" at bounding box center [1247, 323] width 130 height 24
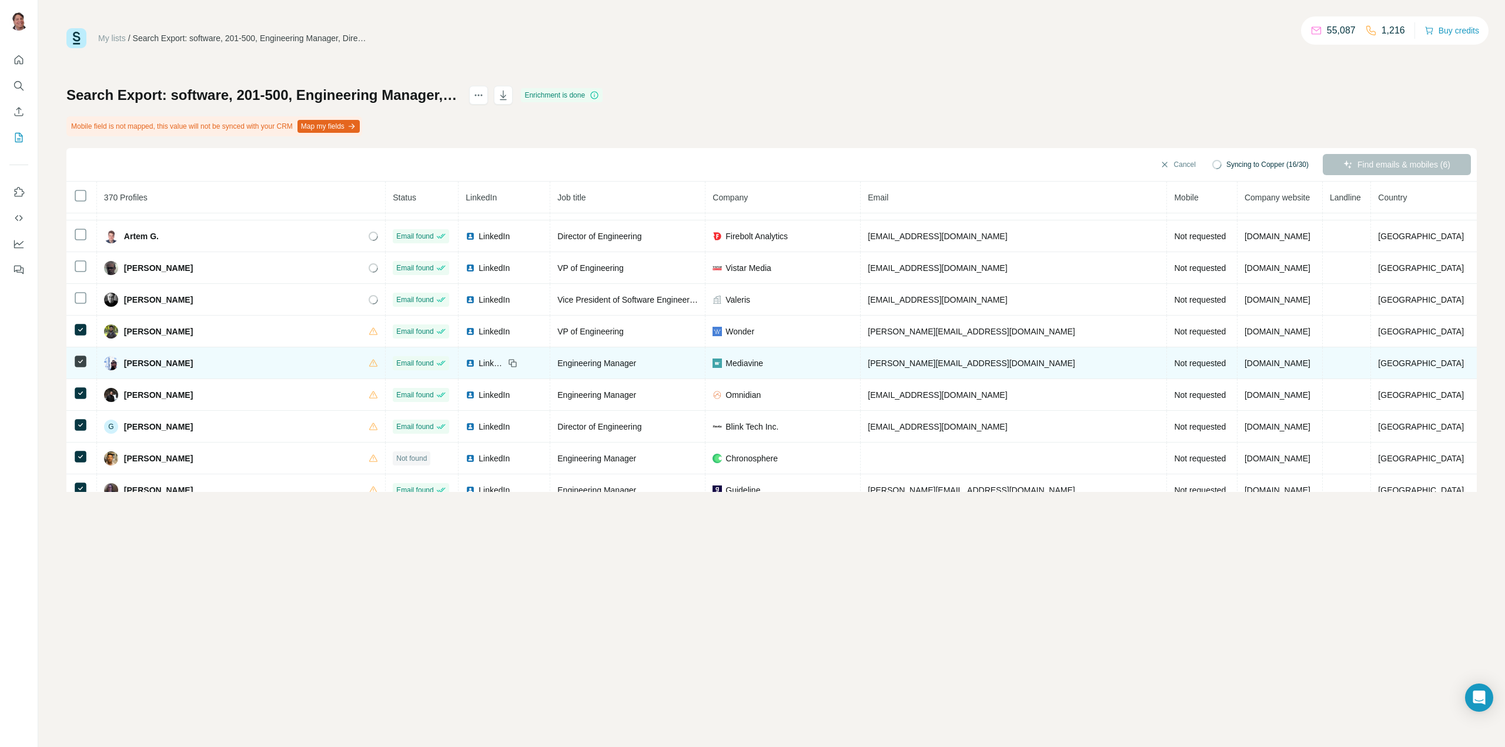
scroll to position [4799, 0]
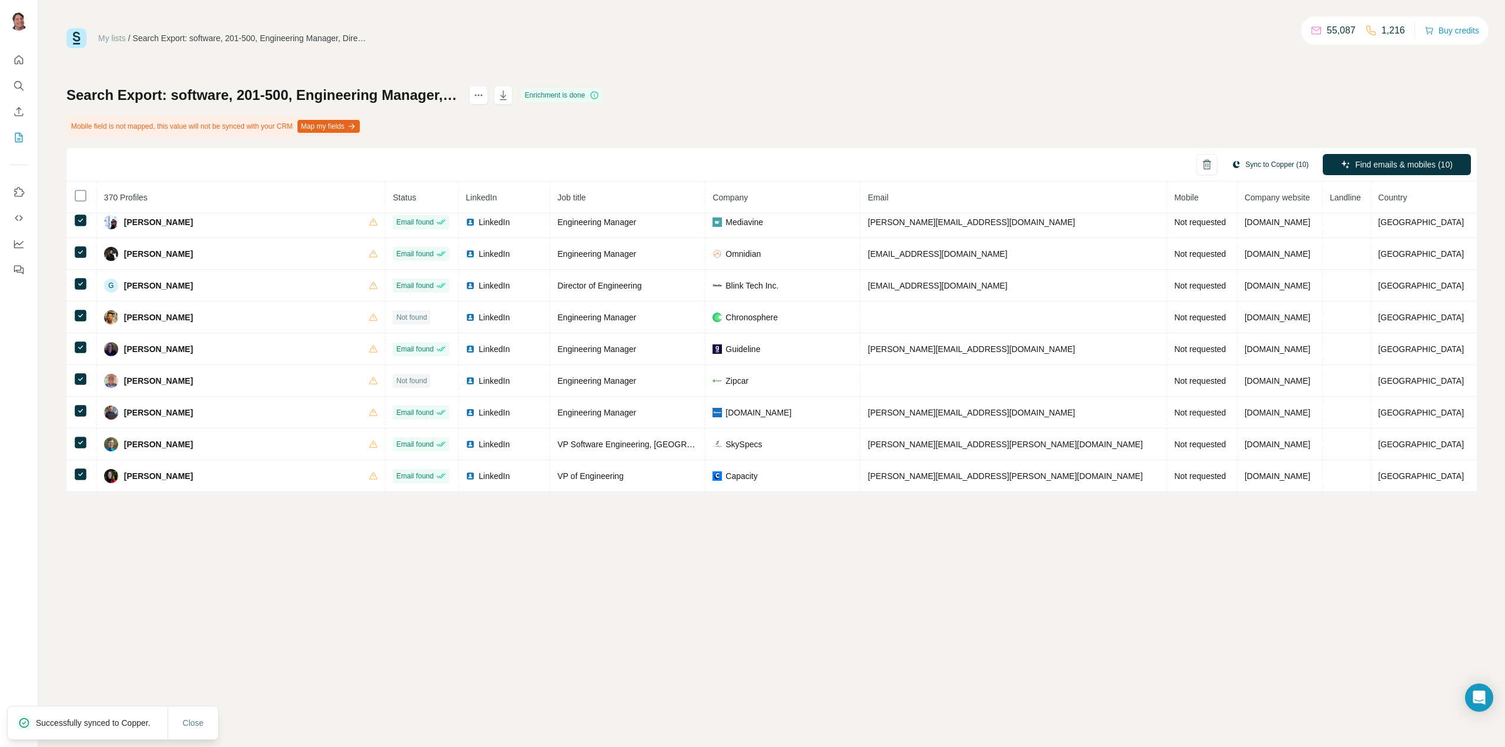
click at [1279, 162] on button "Sync to Copper (10)" at bounding box center [1269, 165] width 93 height 18
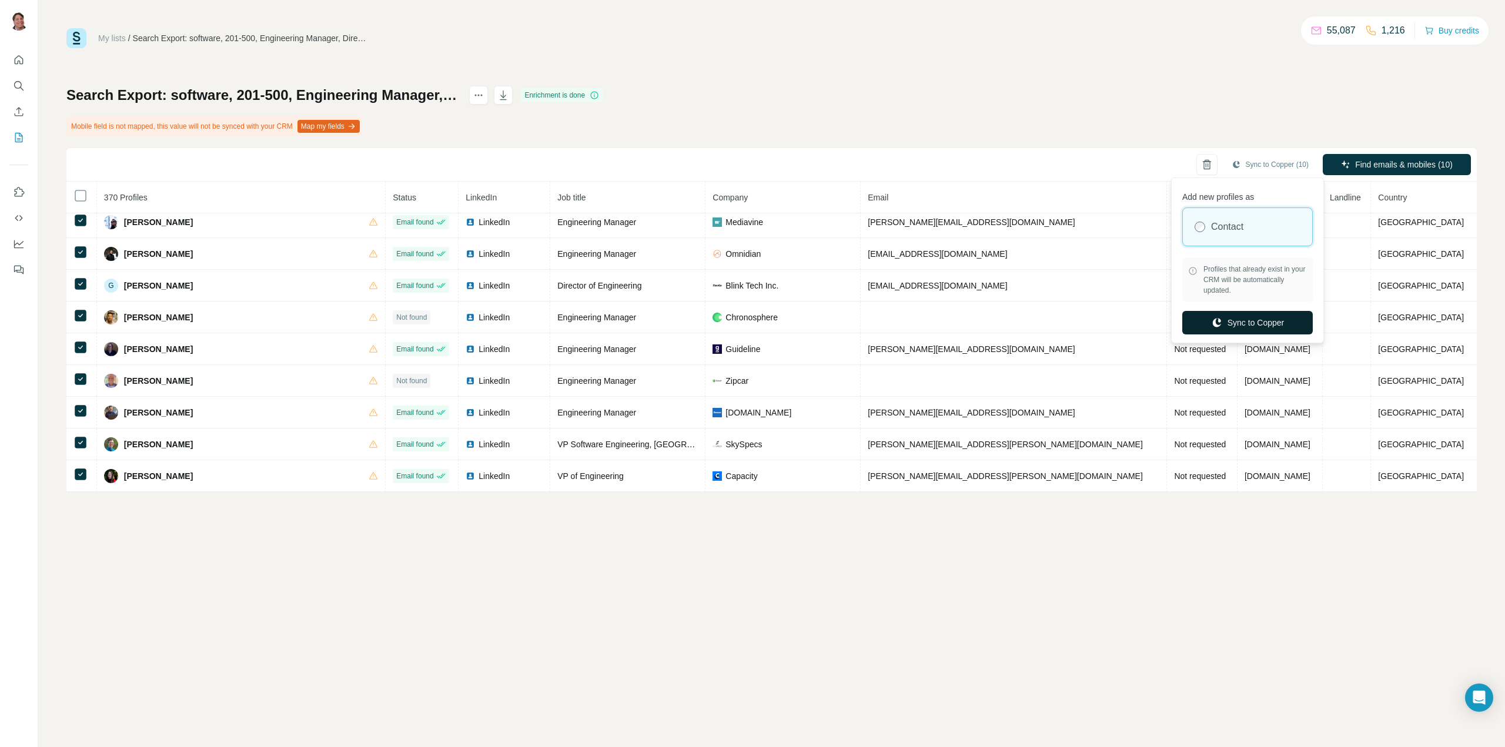
click at [1238, 320] on button "Sync to Copper" at bounding box center [1247, 323] width 130 height 24
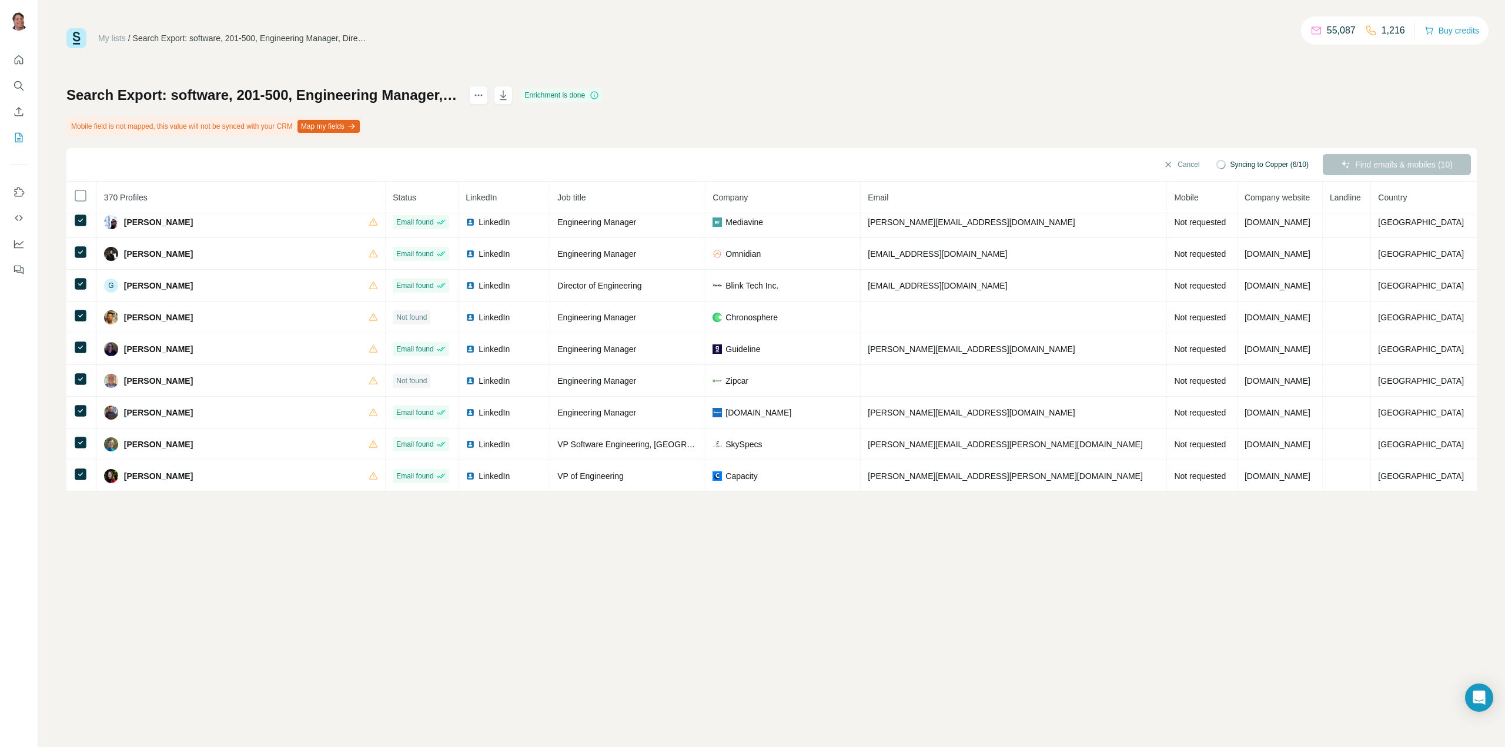
drag, startPoint x: 20, startPoint y: 140, endPoint x: 886, endPoint y: 100, distance: 866.7
click at [886, 100] on div "Search Export: software, 201-500, Engineering Manager, Director of Engineering,…" at bounding box center [771, 289] width 1410 height 406
click at [1201, 166] on icon "button" at bounding box center [1207, 165] width 12 height 12
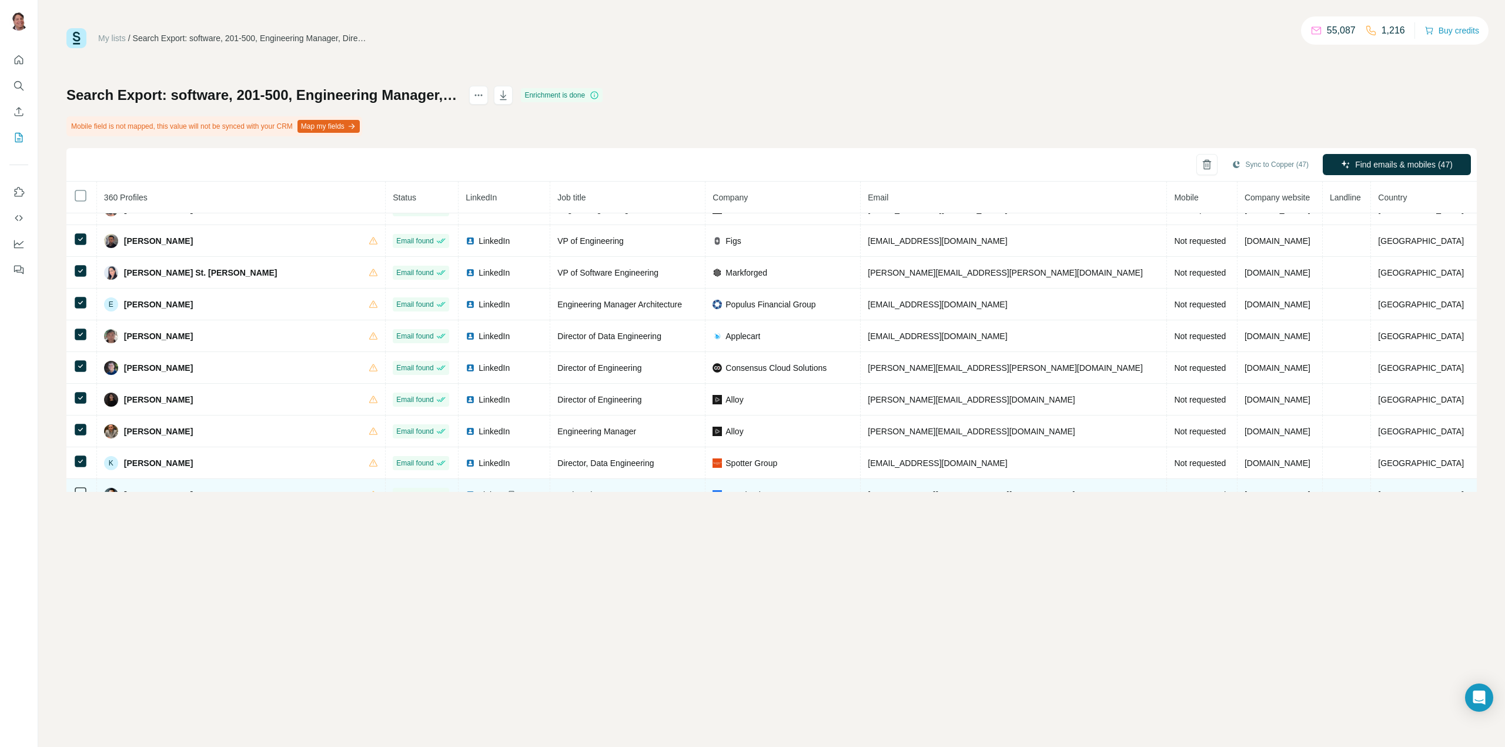
scroll to position [6069, 0]
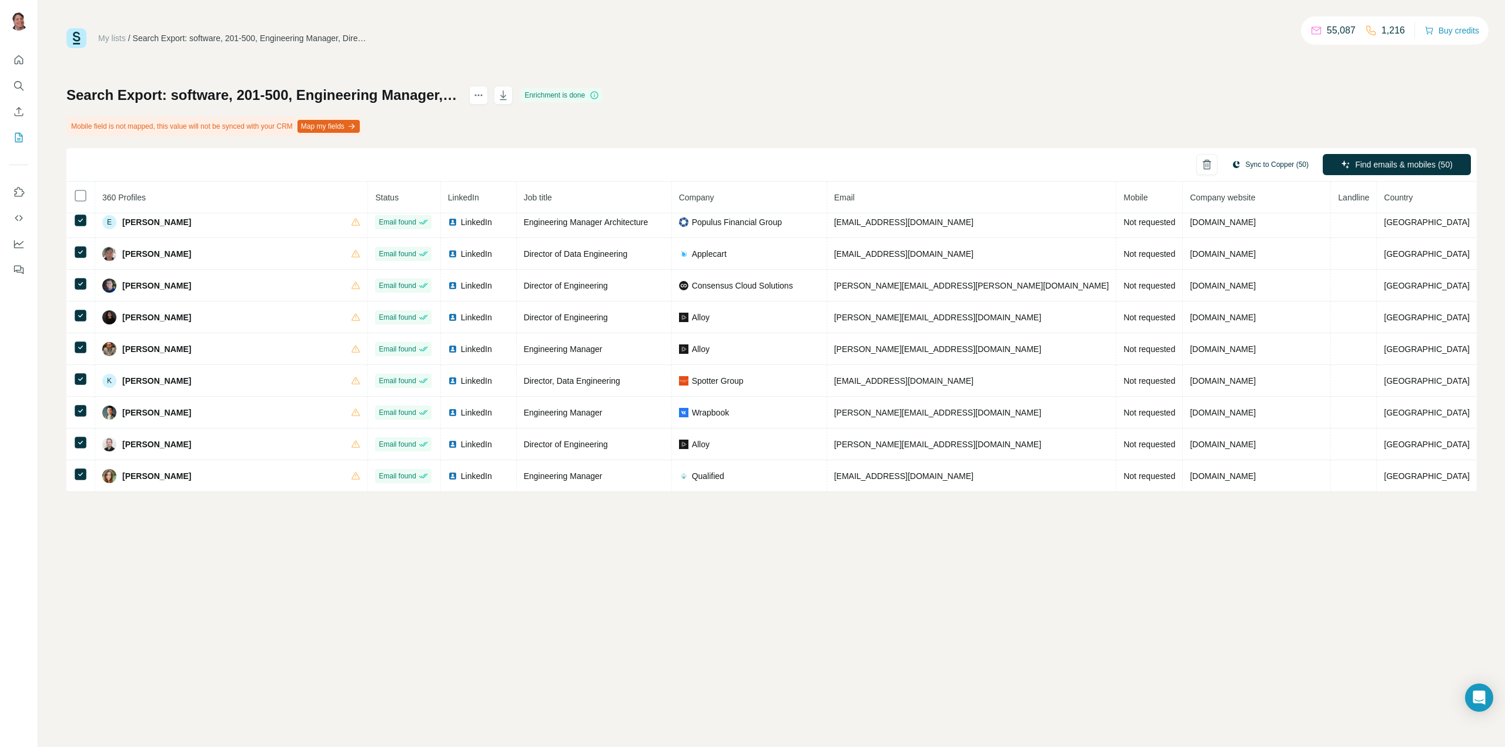
click at [1261, 165] on button "Sync to Copper (50)" at bounding box center [1269, 165] width 93 height 18
click at [1242, 326] on button "Sync to Copper" at bounding box center [1247, 323] width 130 height 24
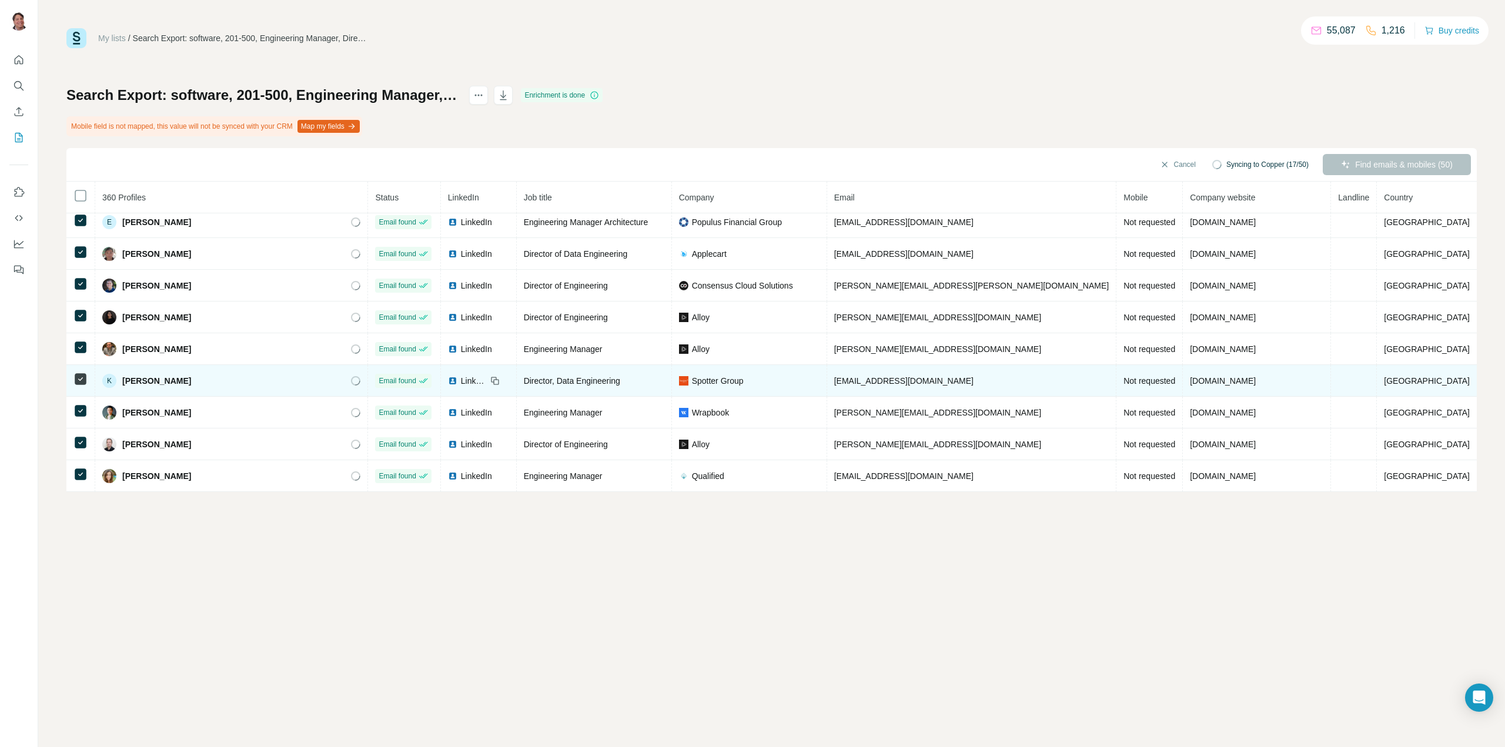
scroll to position [6245, 0]
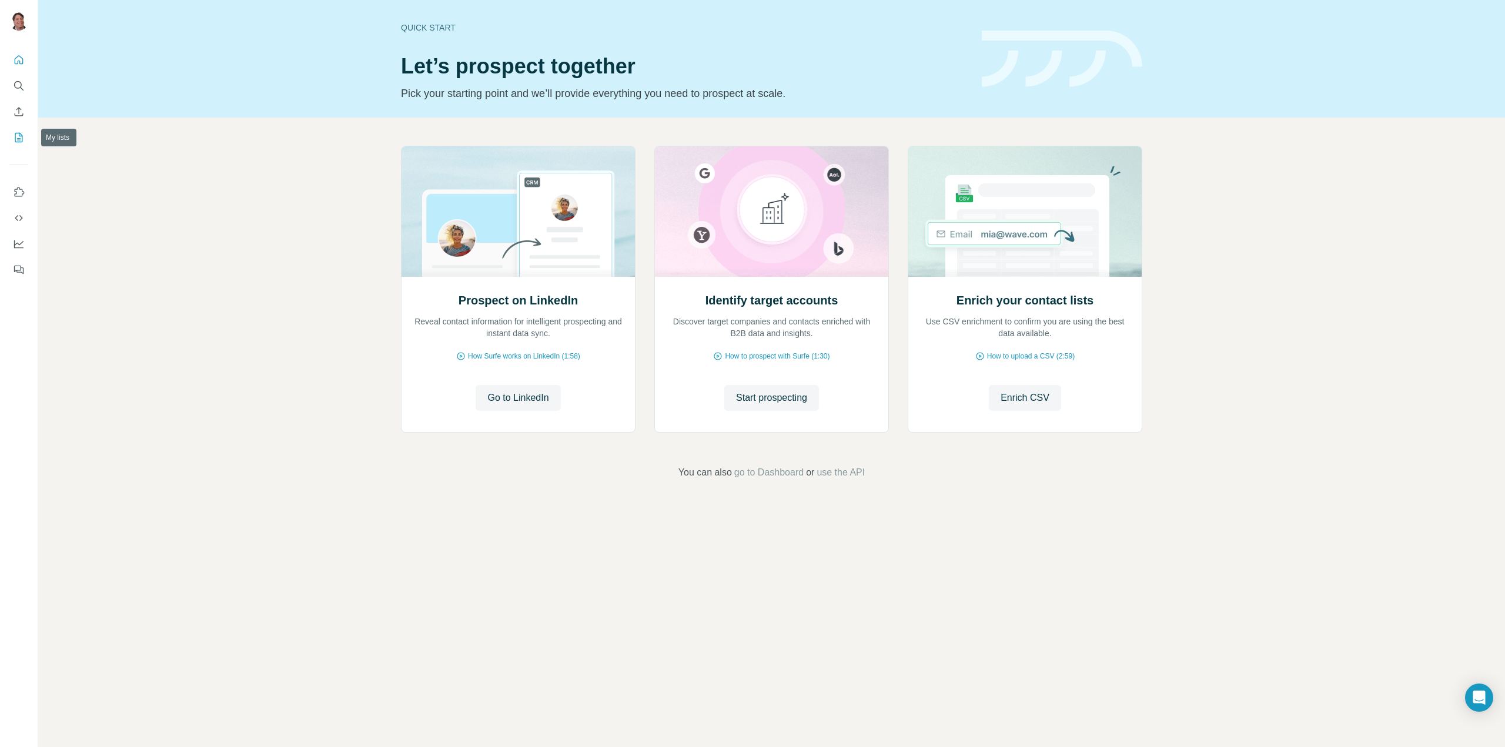
click at [23, 142] on icon "My lists" at bounding box center [19, 138] width 12 height 12
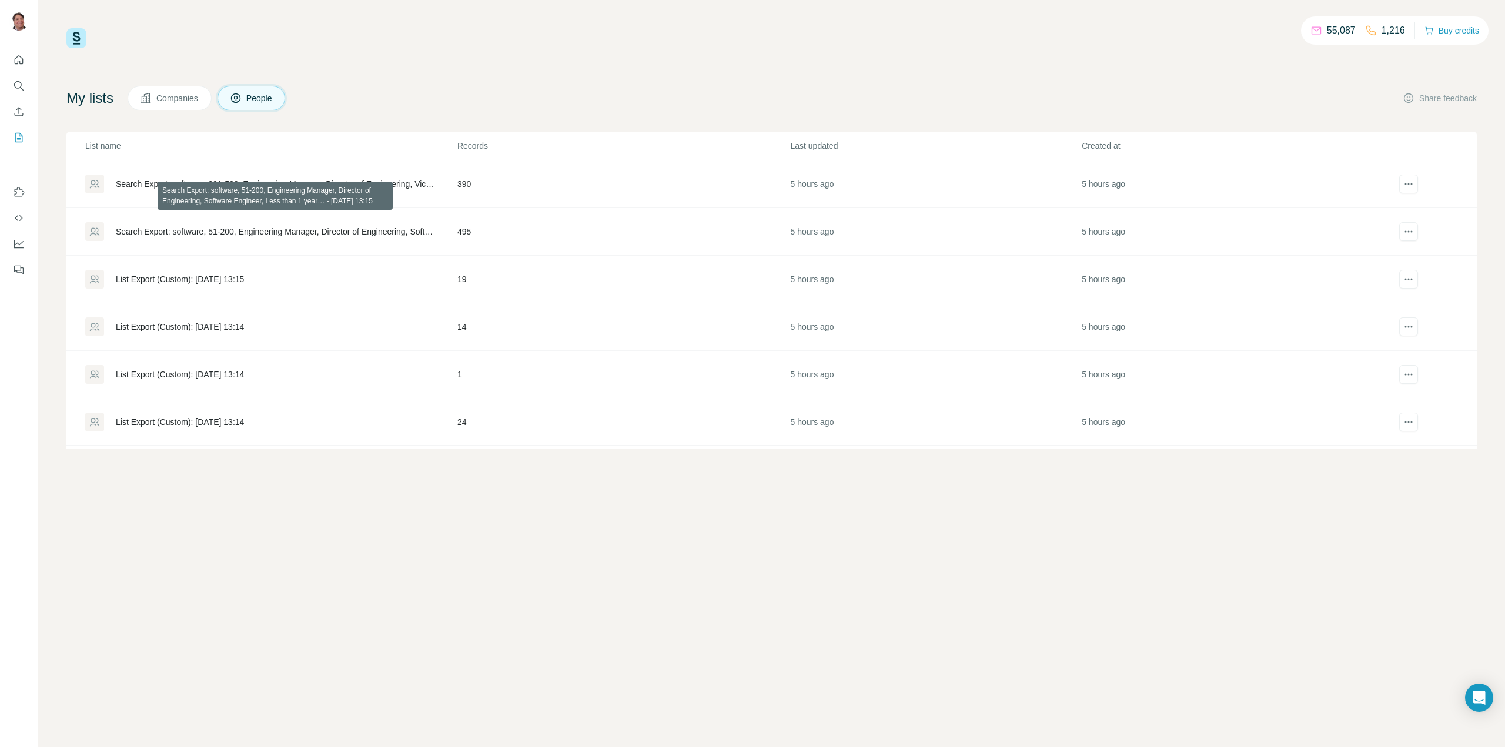
click at [239, 232] on div "Search Export: software, 51-200, Engineering Manager, Director of Engineering, …" at bounding box center [276, 232] width 321 height 12
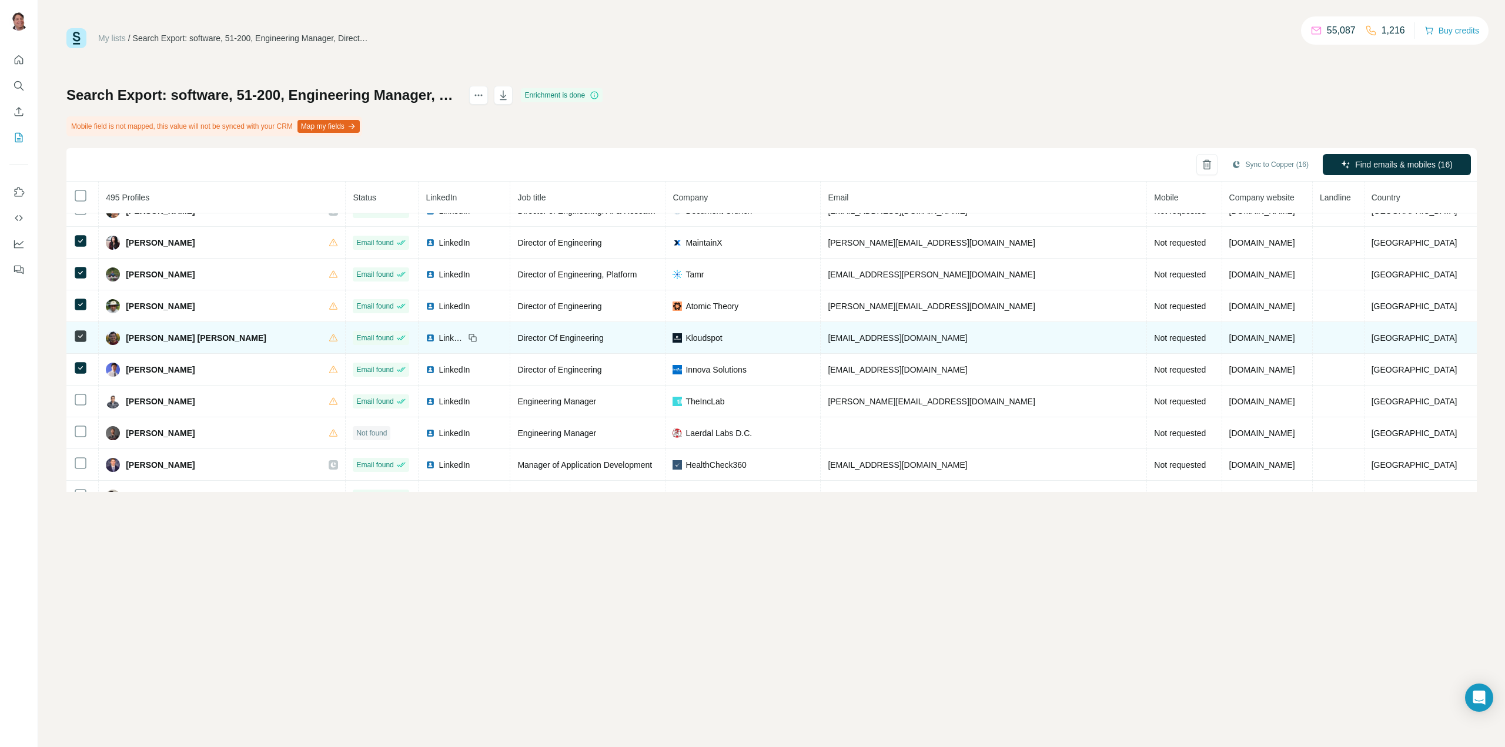
scroll to position [474, 0]
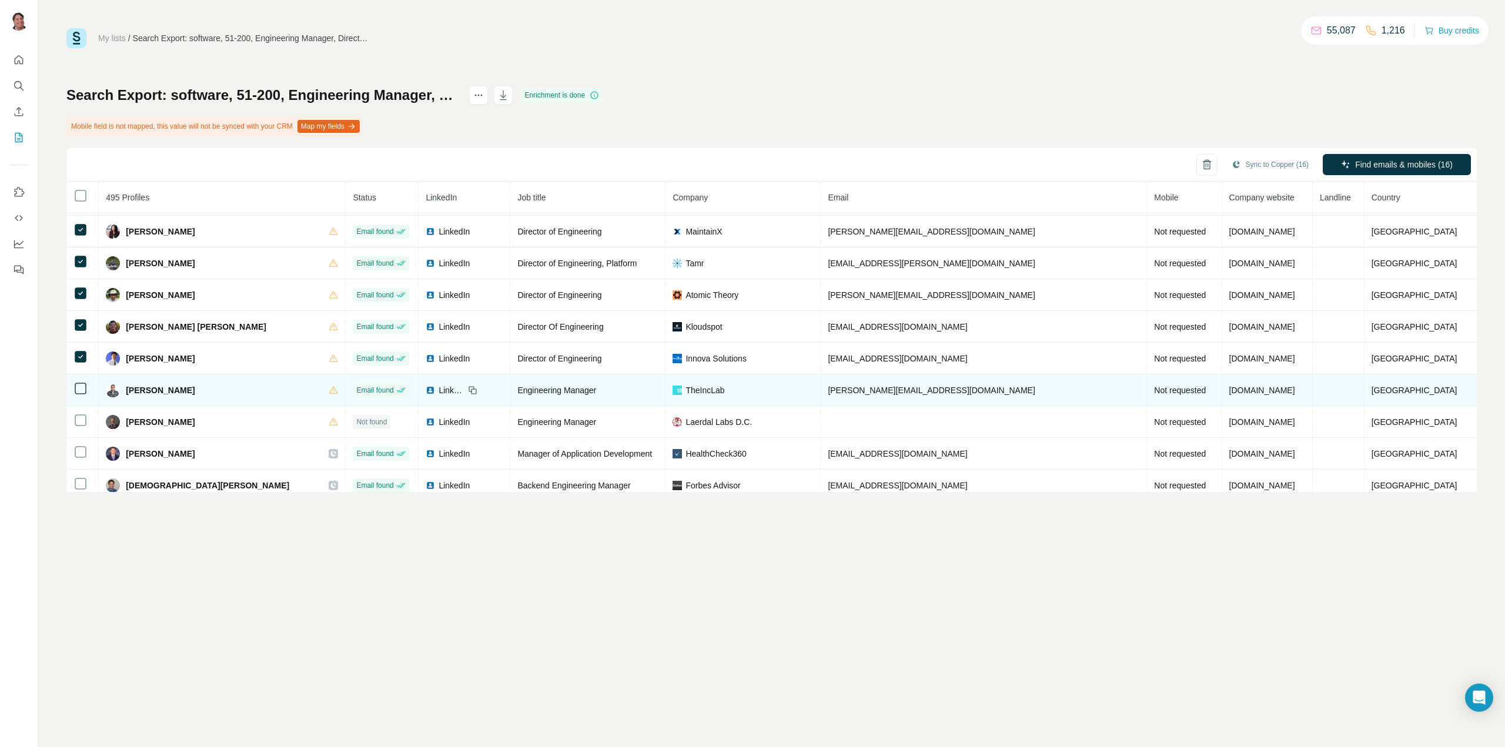
click at [86, 392] on icon at bounding box center [80, 388] width 14 height 14
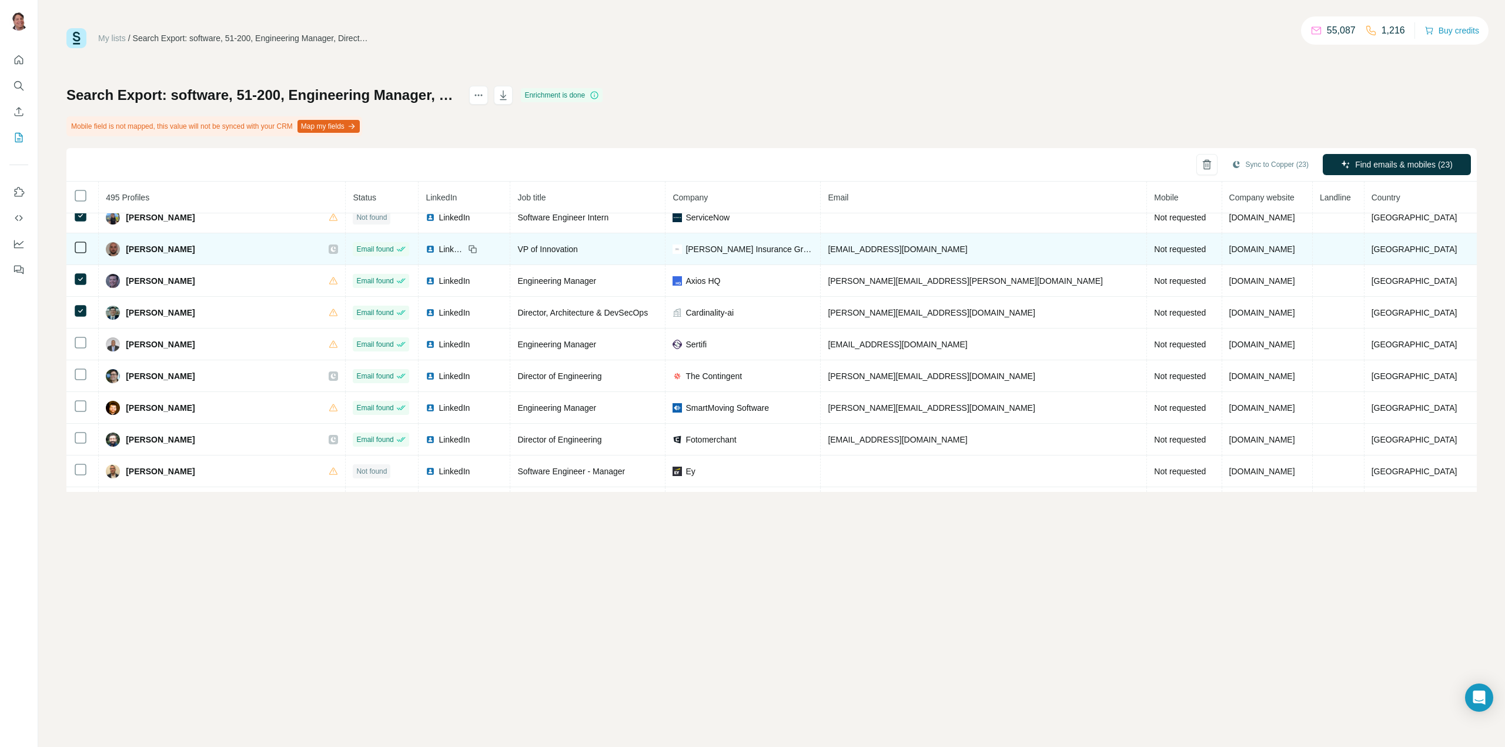
scroll to position [967, 0]
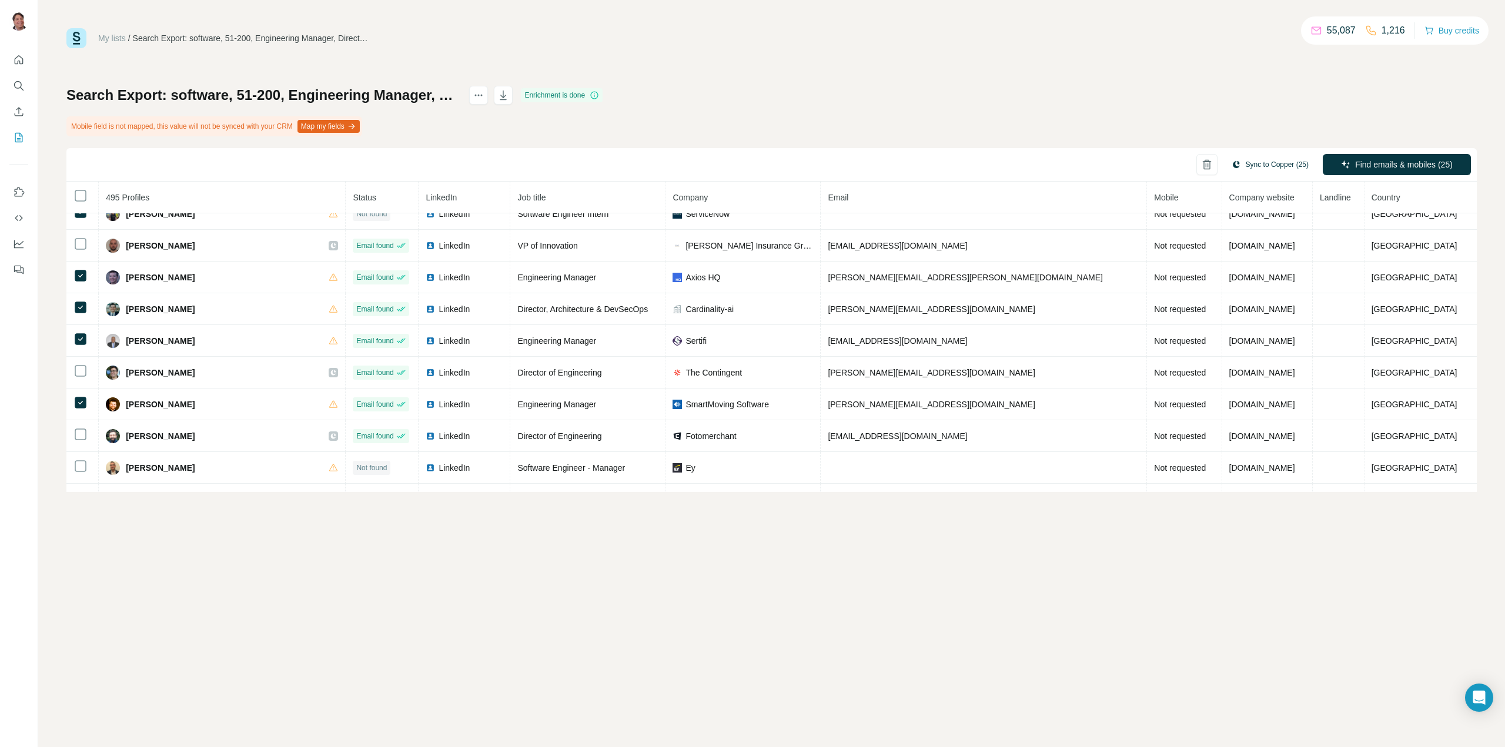
click at [1265, 165] on button "Sync to Copper (25)" at bounding box center [1269, 165] width 93 height 18
click at [1241, 268] on button "Sync to Copper" at bounding box center [1247, 268] width 130 height 24
